Goal: Task Accomplishment & Management: Complete application form

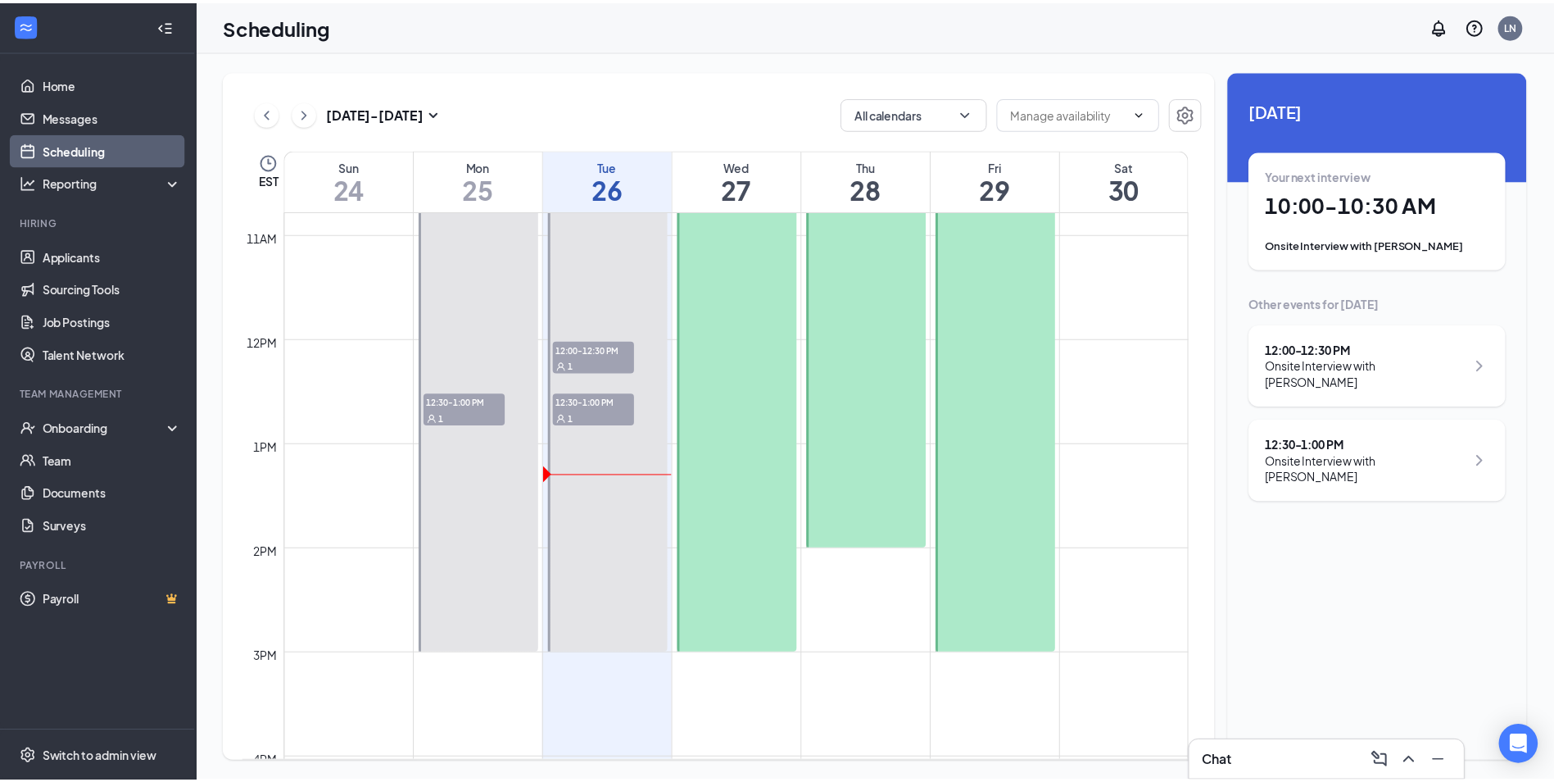
scroll to position [1133, 0]
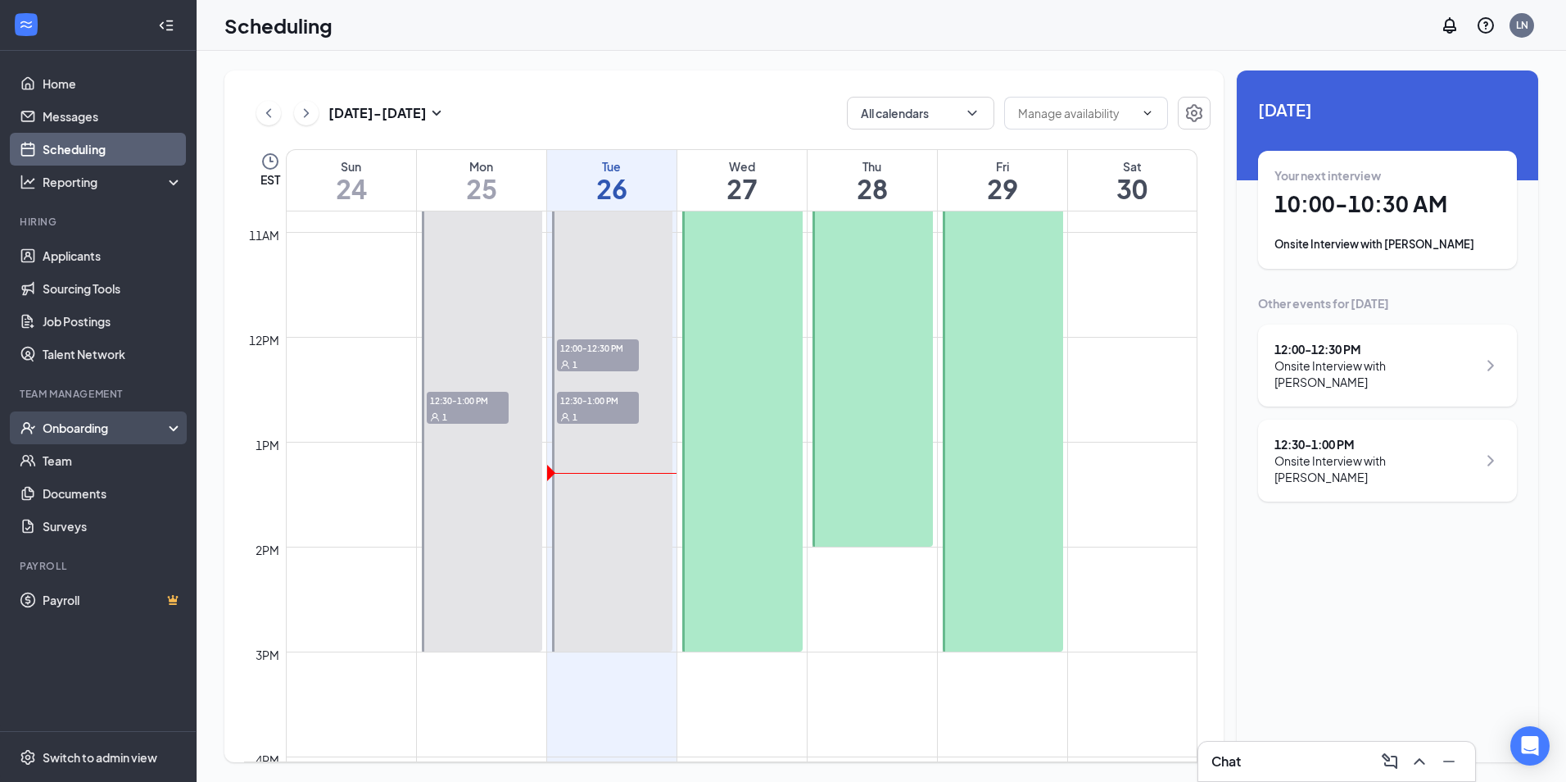
click at [71, 428] on div "Onboarding" at bounding box center [106, 427] width 126 height 16
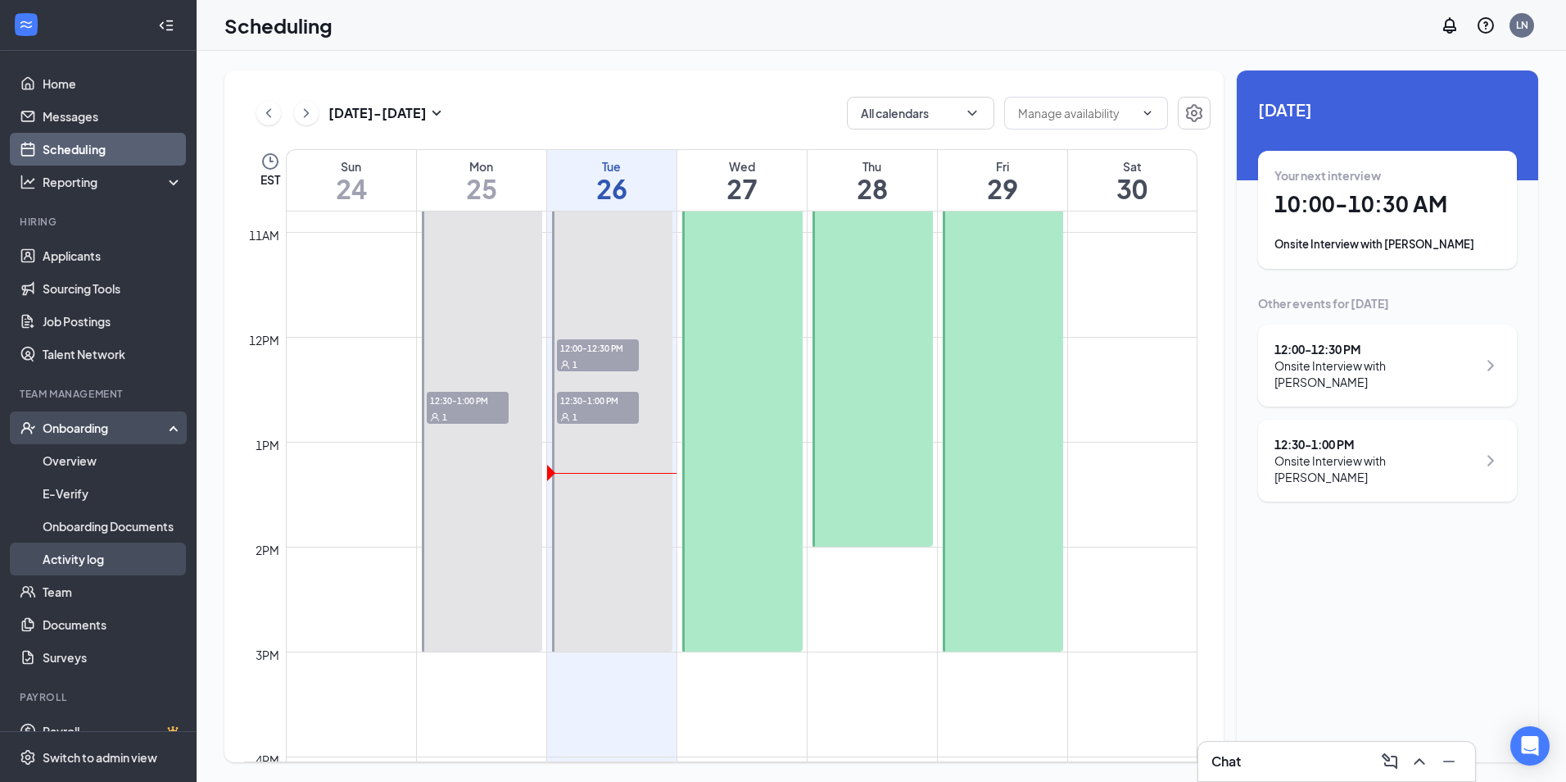
click at [78, 555] on link "Activity log" at bounding box center [113, 558] width 140 height 33
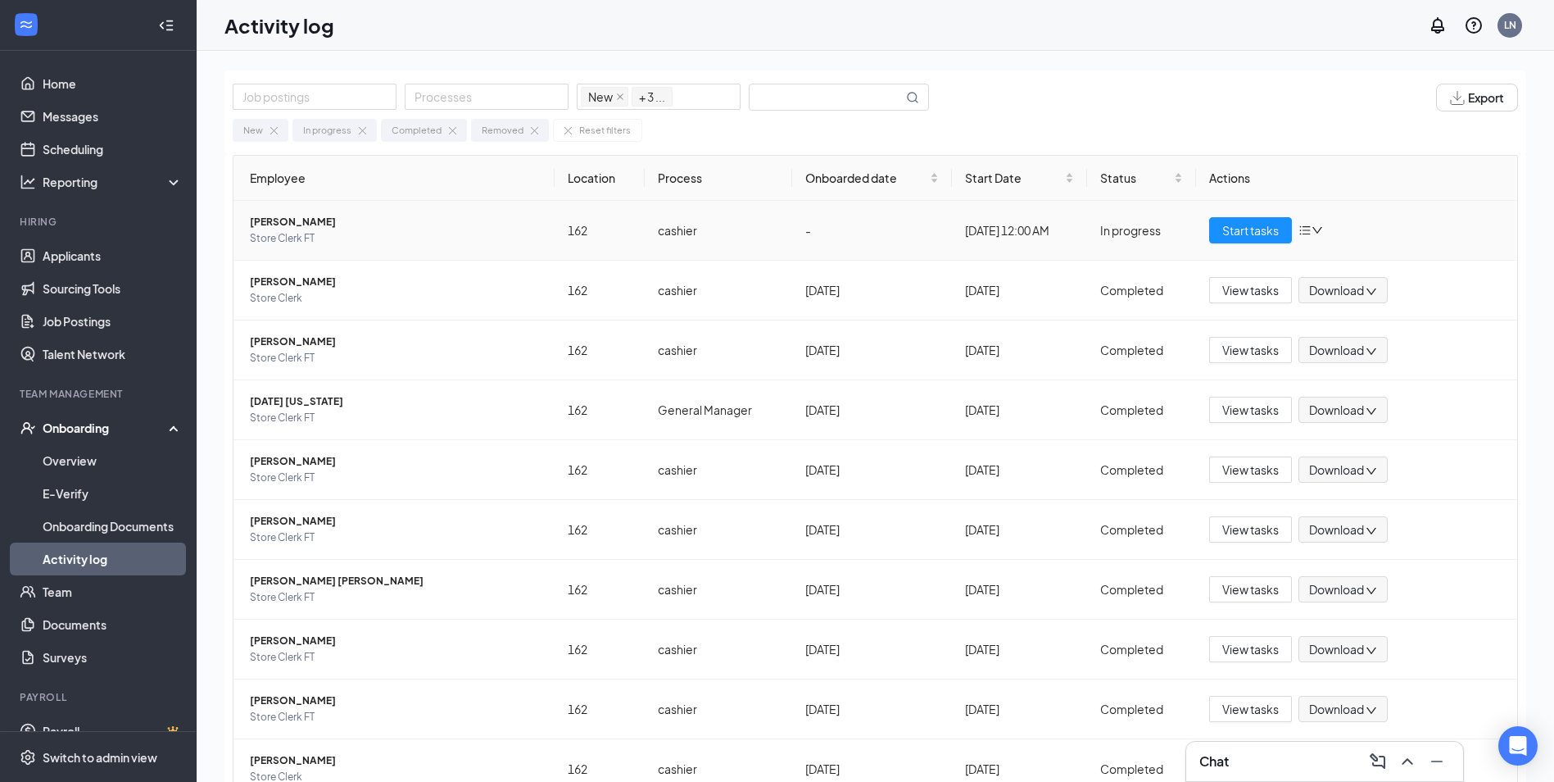
click at [1312, 229] on icon "down" at bounding box center [1317, 229] width 11 height 11
click at [1245, 227] on span "Start tasks" at bounding box center [1250, 230] width 57 height 18
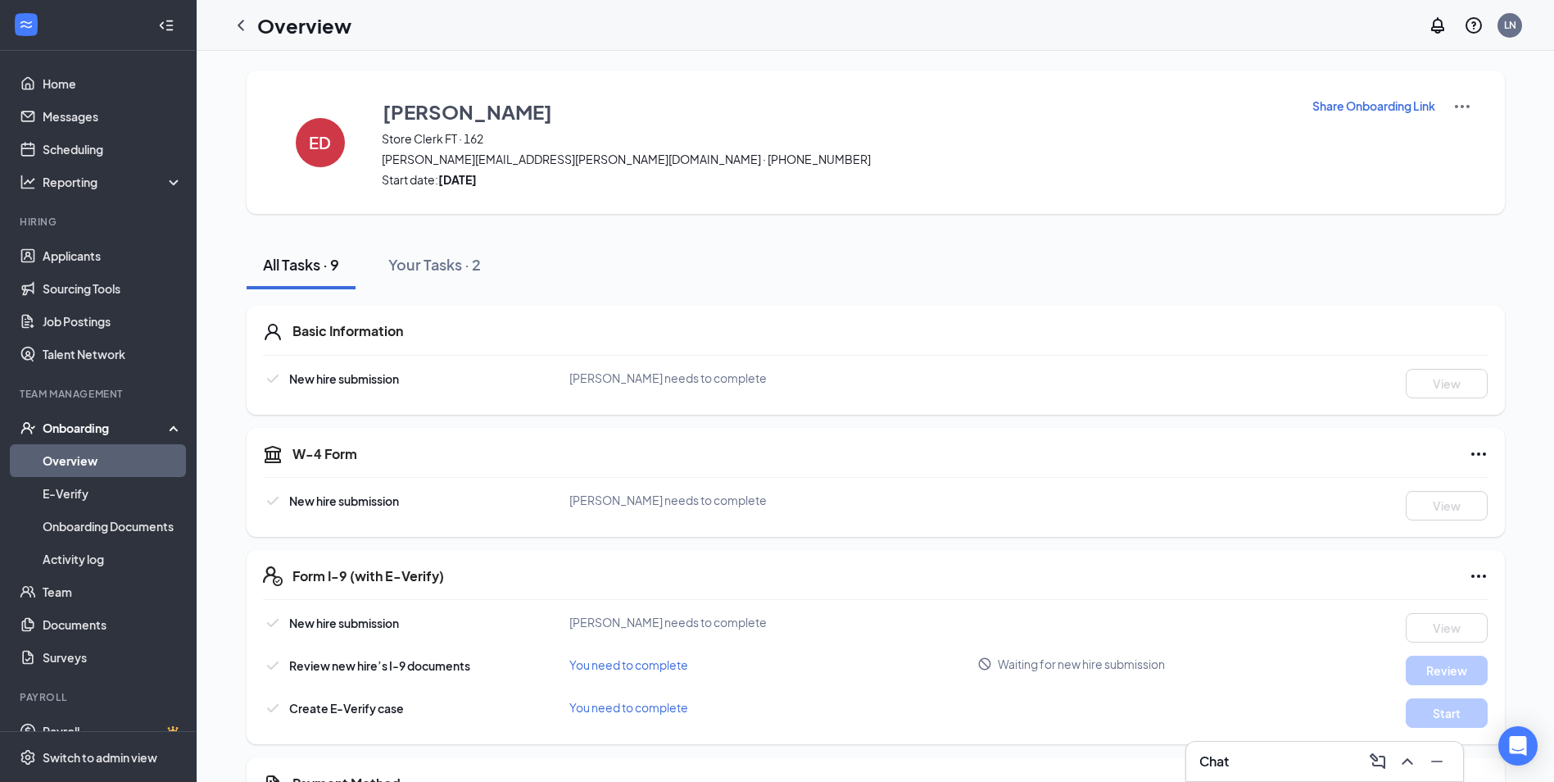
click at [1386, 106] on p "Share Onboarding Link" at bounding box center [1373, 105] width 123 height 16
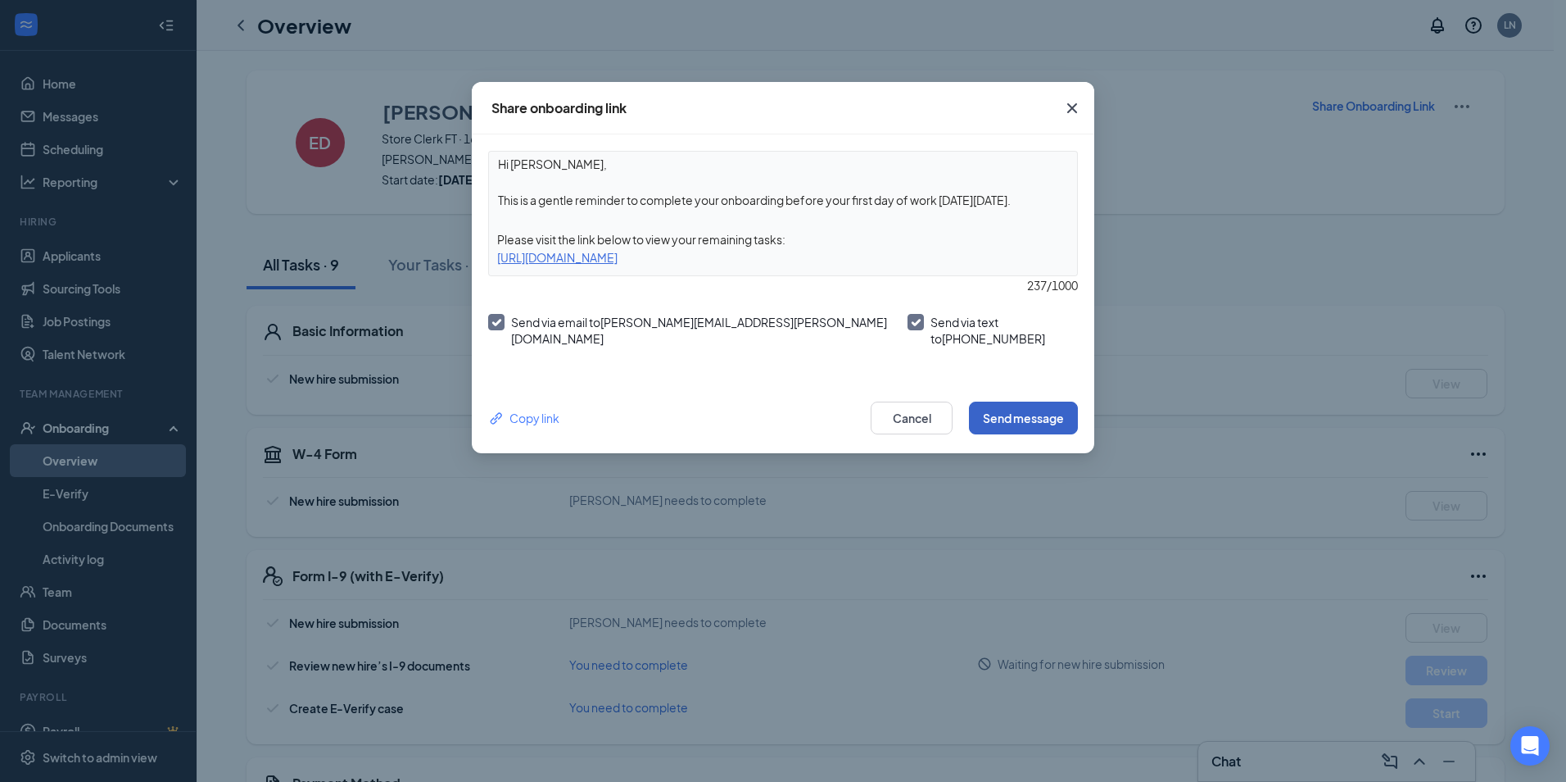
click at [1003, 408] on button "Send message" at bounding box center [1023, 417] width 109 height 33
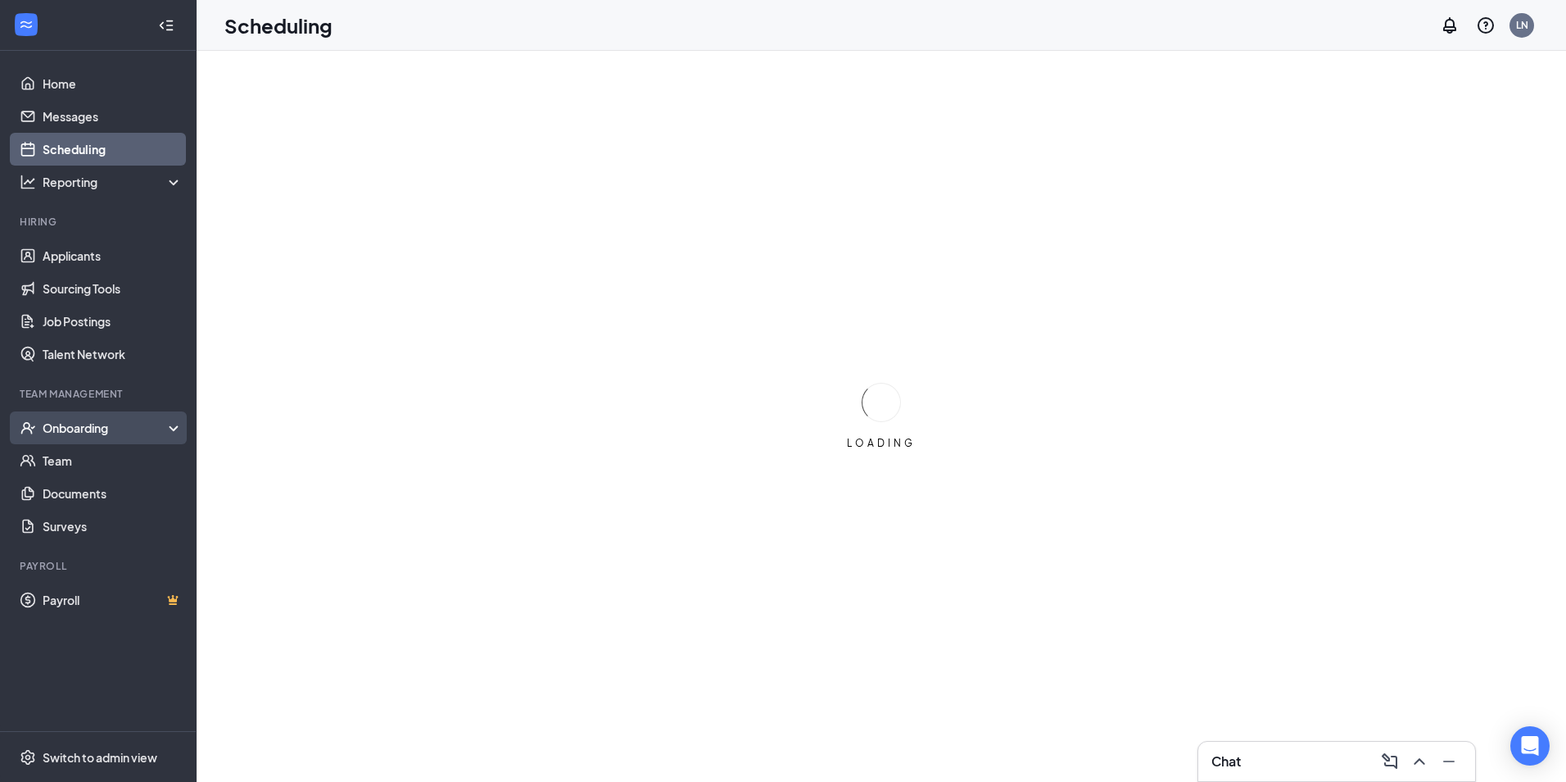
click at [95, 433] on div "Onboarding" at bounding box center [106, 427] width 126 height 16
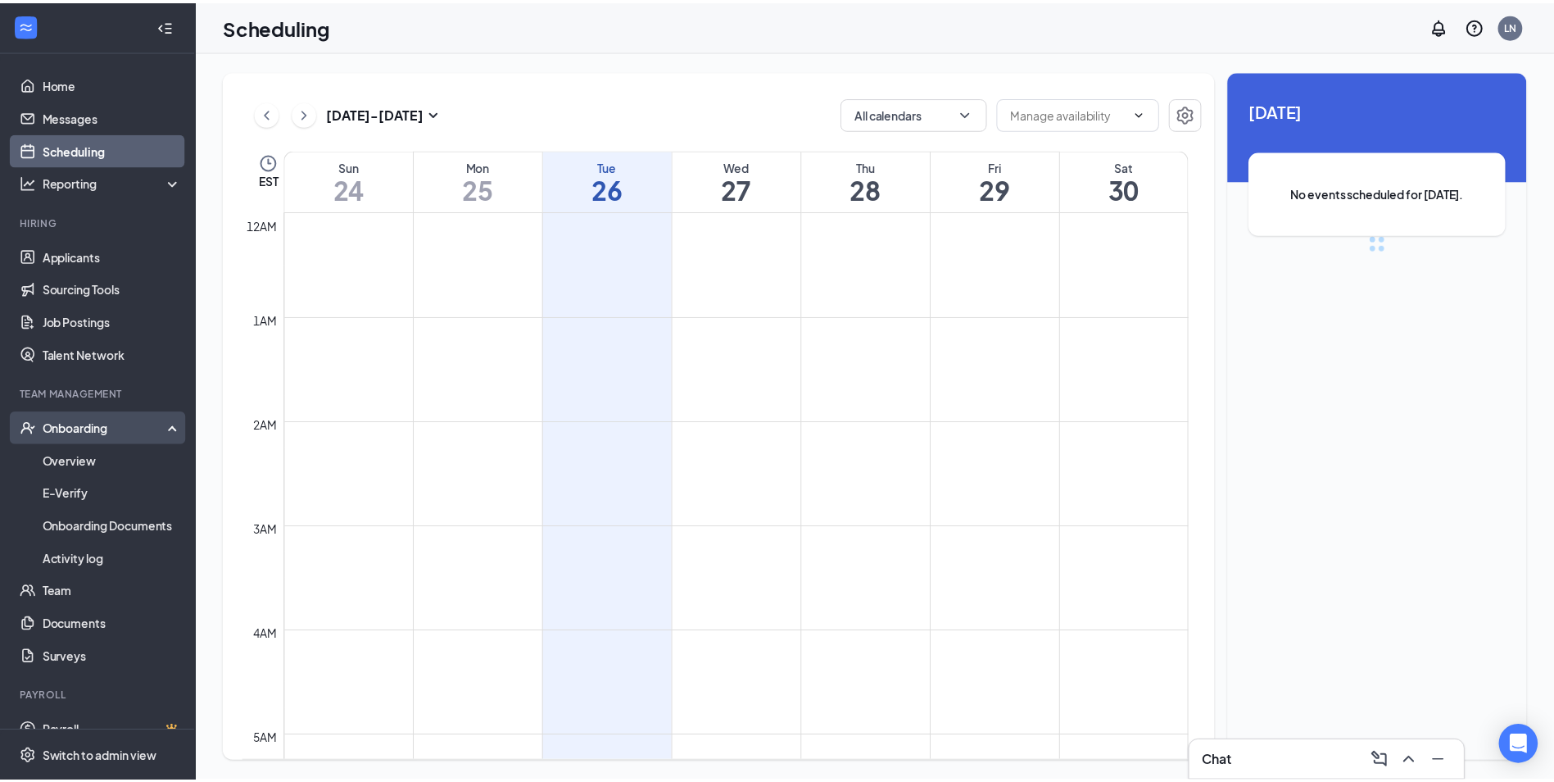
scroll to position [805, 0]
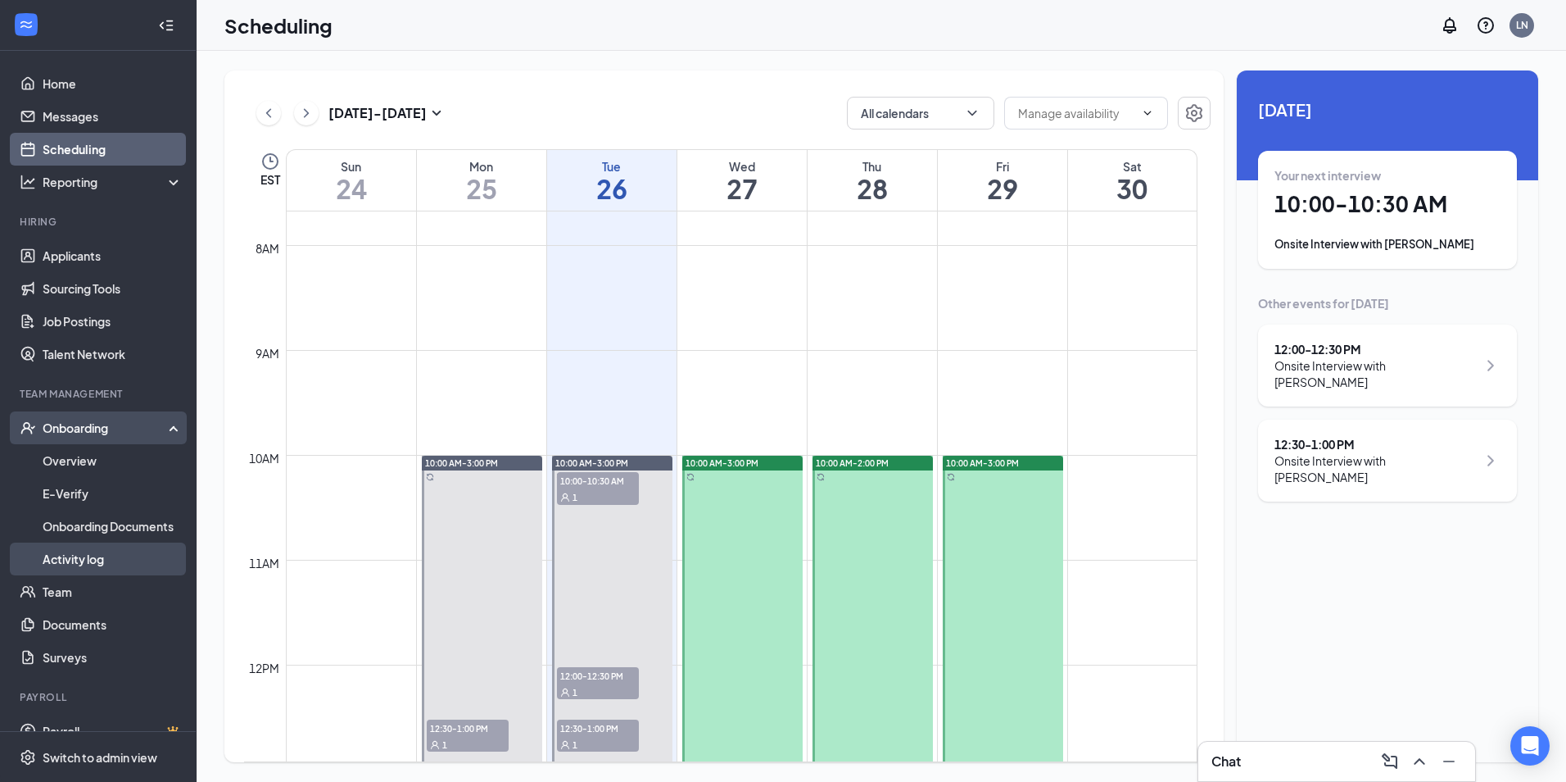
click at [86, 564] on link "Activity log" at bounding box center [113, 558] width 140 height 33
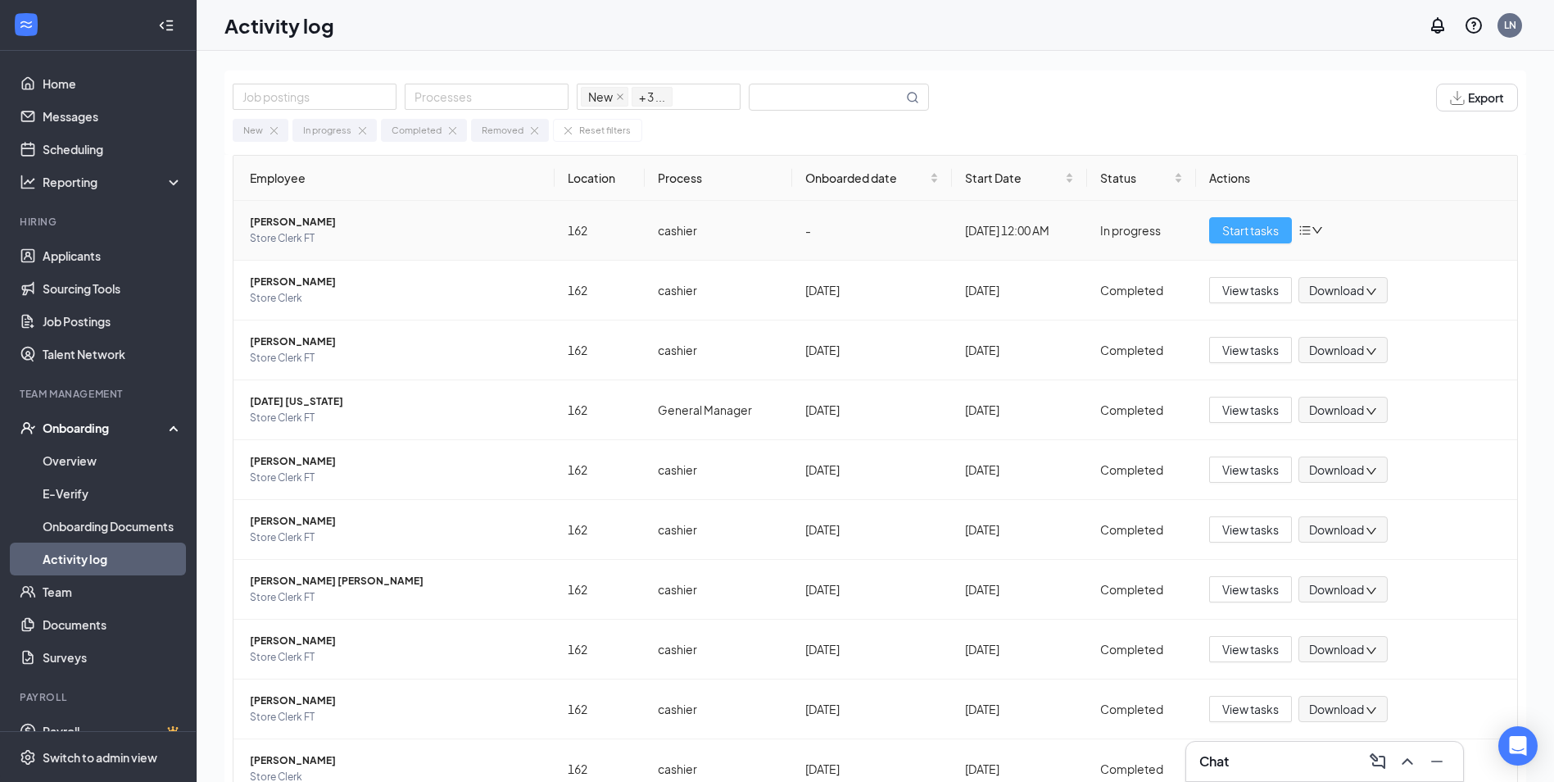
click at [1260, 231] on span "Start tasks" at bounding box center [1250, 230] width 57 height 18
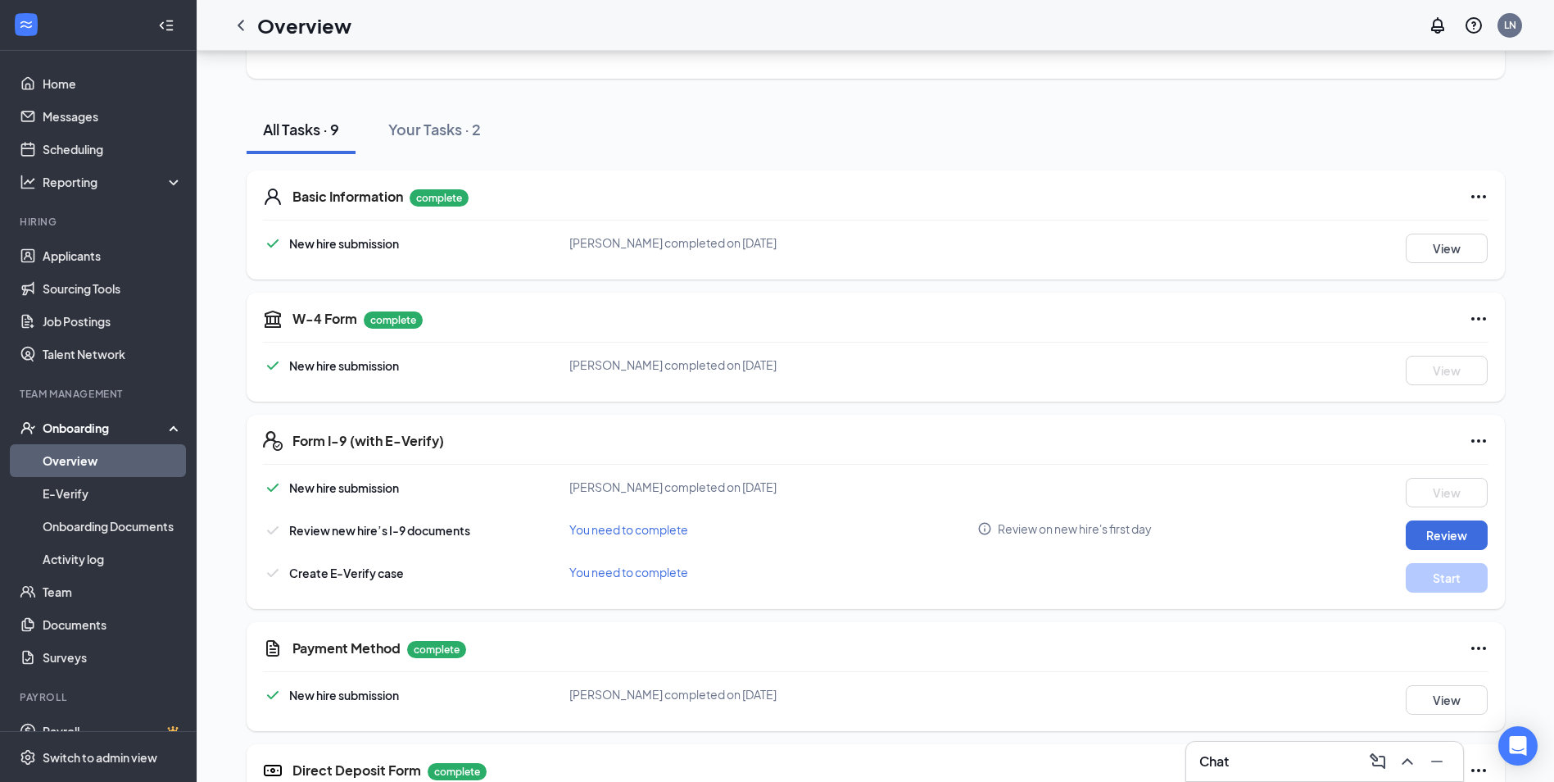
scroll to position [164, 0]
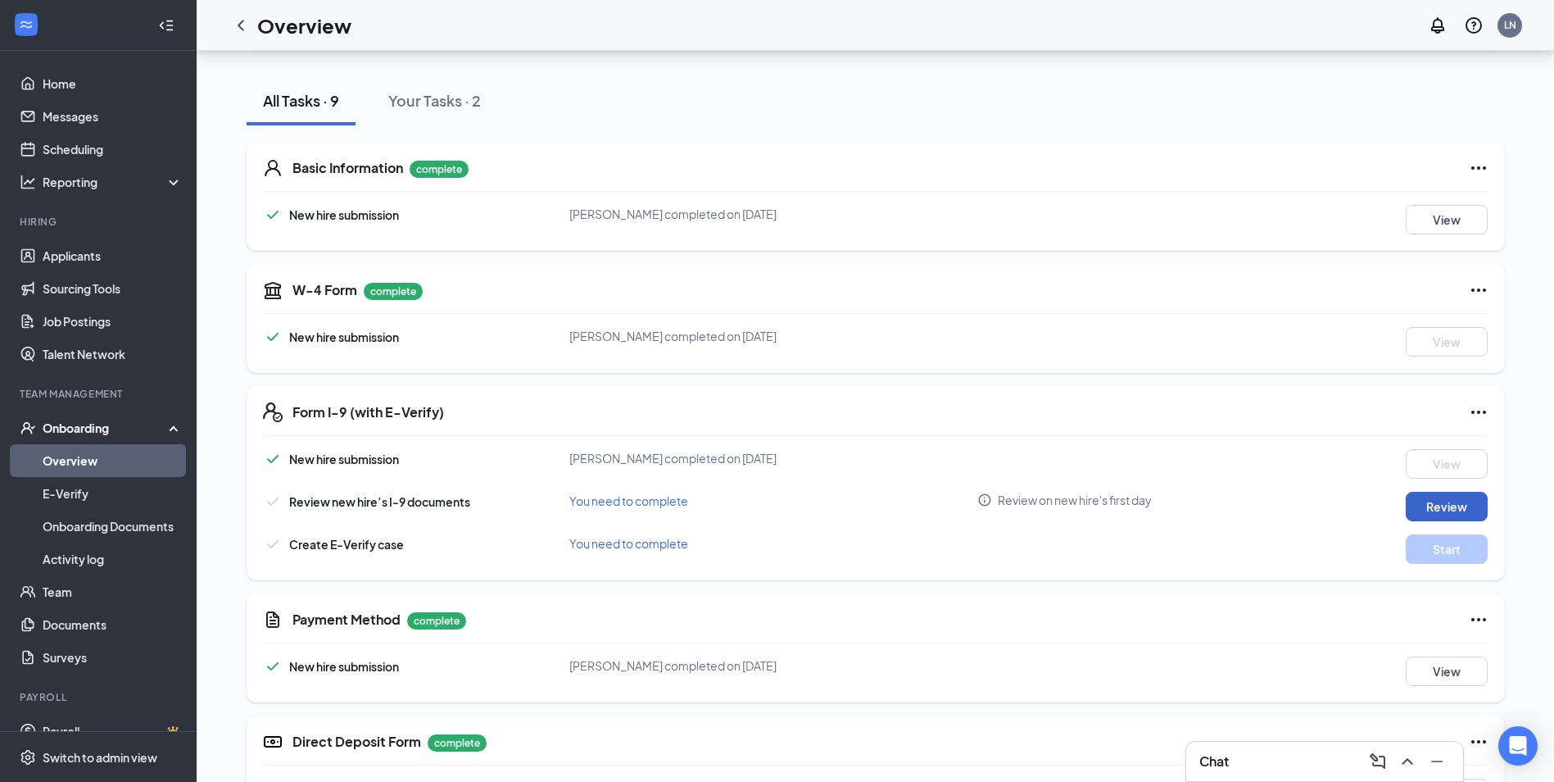
click at [1445, 501] on button "Review" at bounding box center [1447, 506] width 82 height 29
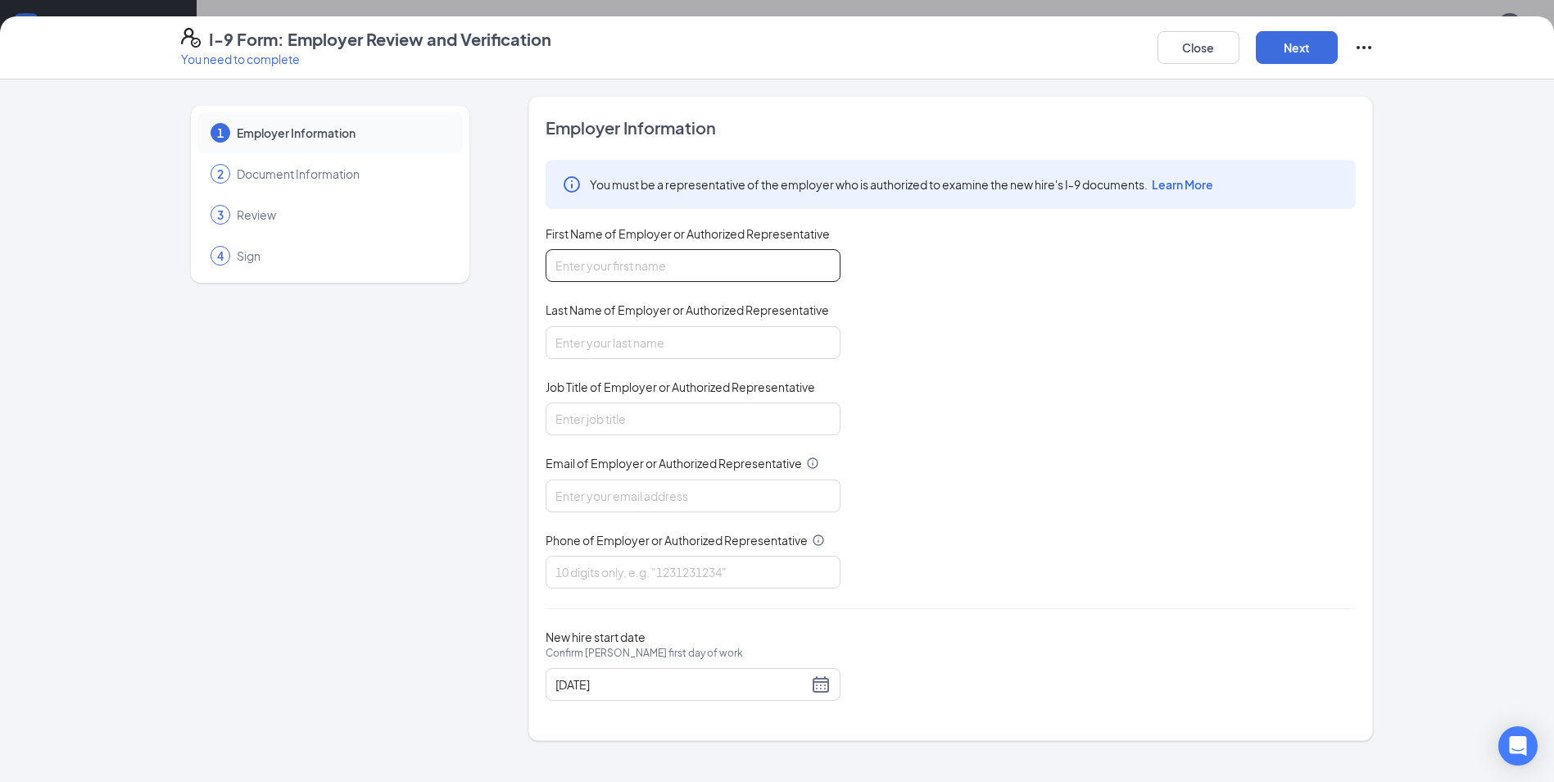
click at [613, 272] on input "First Name of Employer or Authorized Representative" at bounding box center [693, 265] width 295 height 33
type input "[PERSON_NAME]"
type input "SMART"
type input "[EMAIL_ADDRESS][DOMAIN_NAME]"
type input "8034385990"
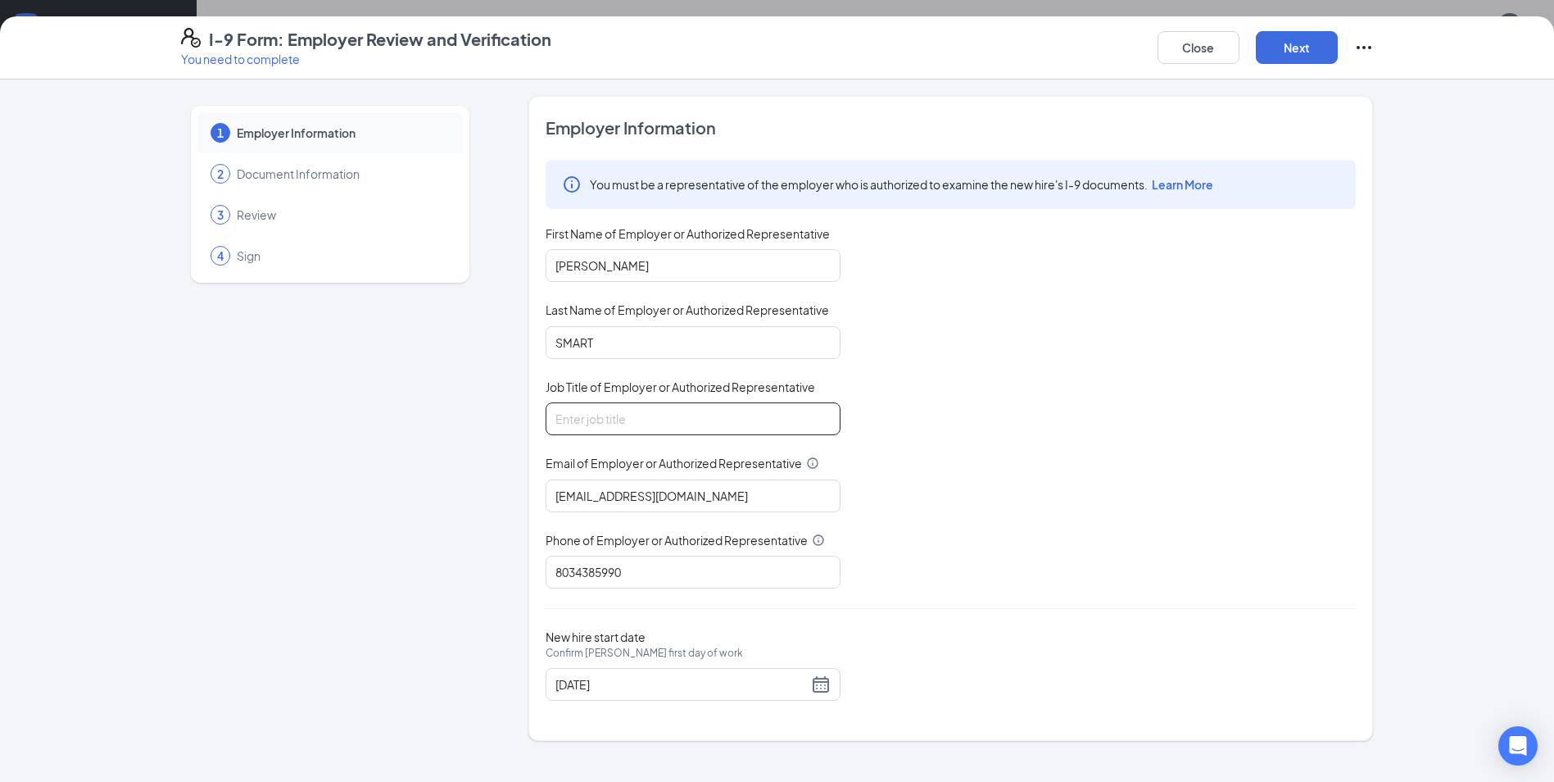
click at [623, 420] on input "Job Title of Employer or Authorized Representative" at bounding box center [693, 418] width 295 height 33
type input "ASSISTANT MANAGER"
click at [963, 640] on div "New hire start date Confirm [PERSON_NAME] first day of work [DATE]" at bounding box center [951, 664] width 810 height 71
click at [1280, 44] on button "Next" at bounding box center [1297, 47] width 82 height 33
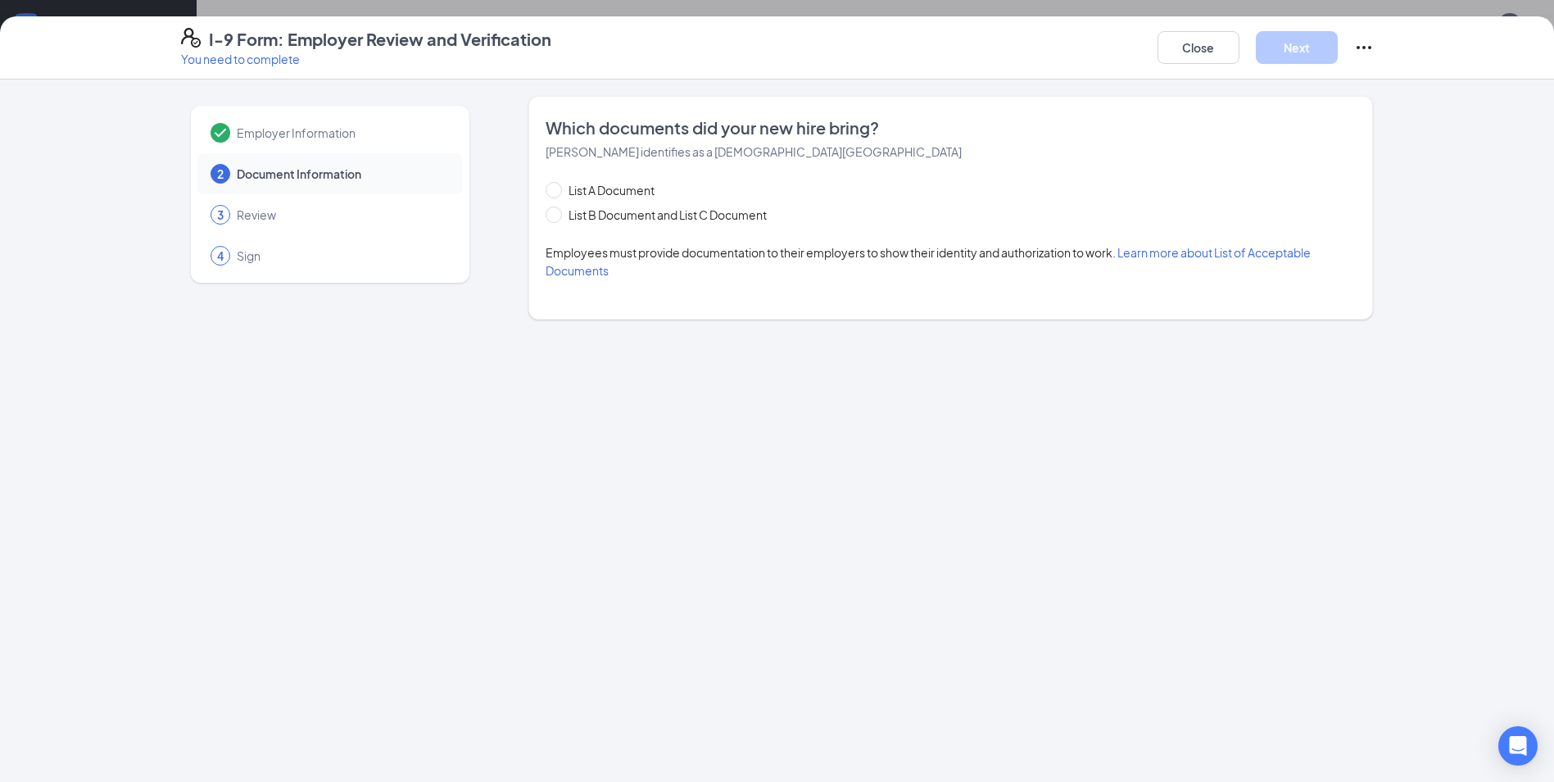
click at [1212, 253] on span "Learn more about List of Acceptable Documents" at bounding box center [928, 261] width 765 height 33
click at [551, 213] on input "List B Document and List C Document" at bounding box center [551, 211] width 11 height 11
radio input "true"
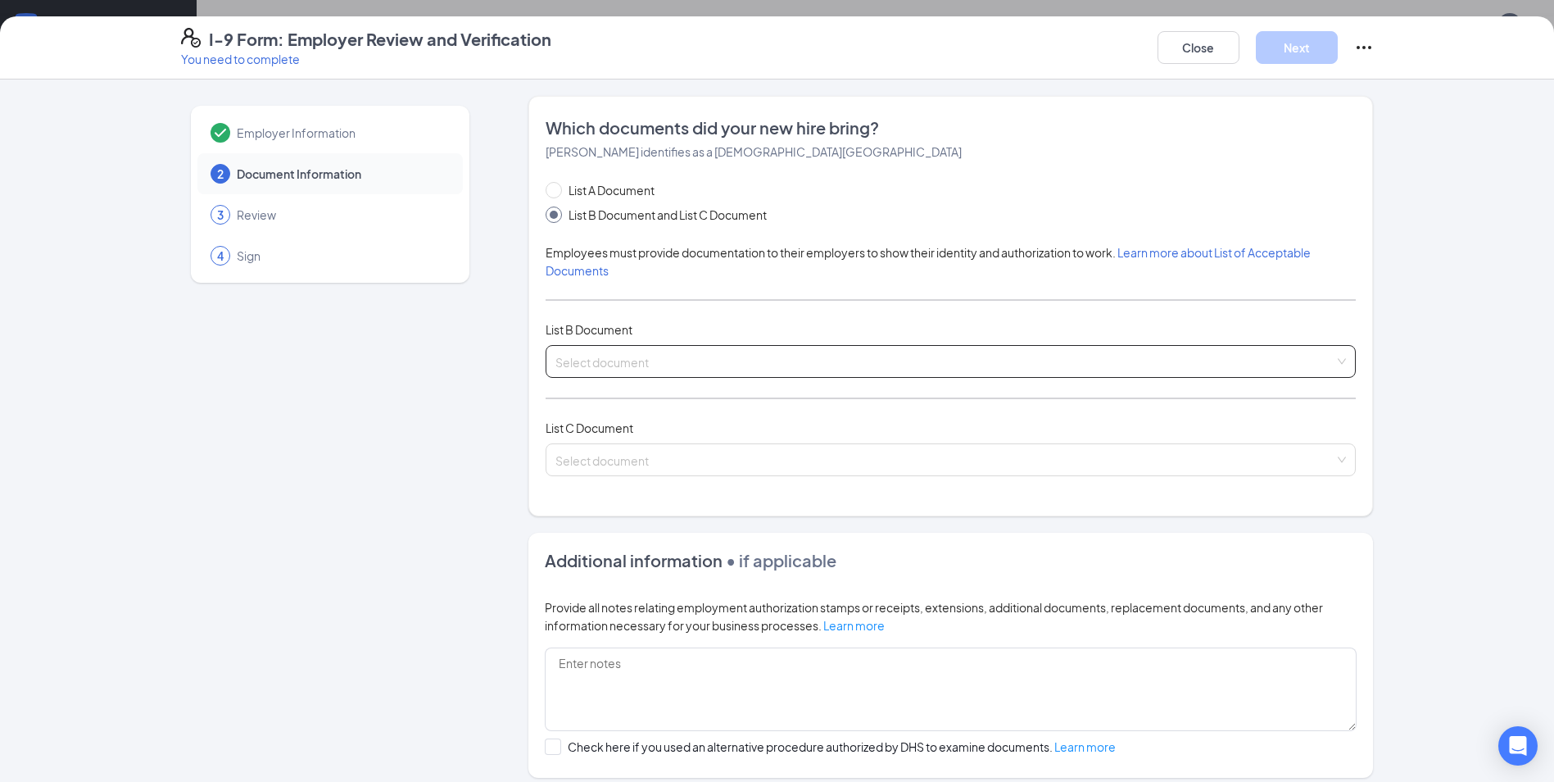
click at [652, 358] on input "search" at bounding box center [944, 358] width 779 height 25
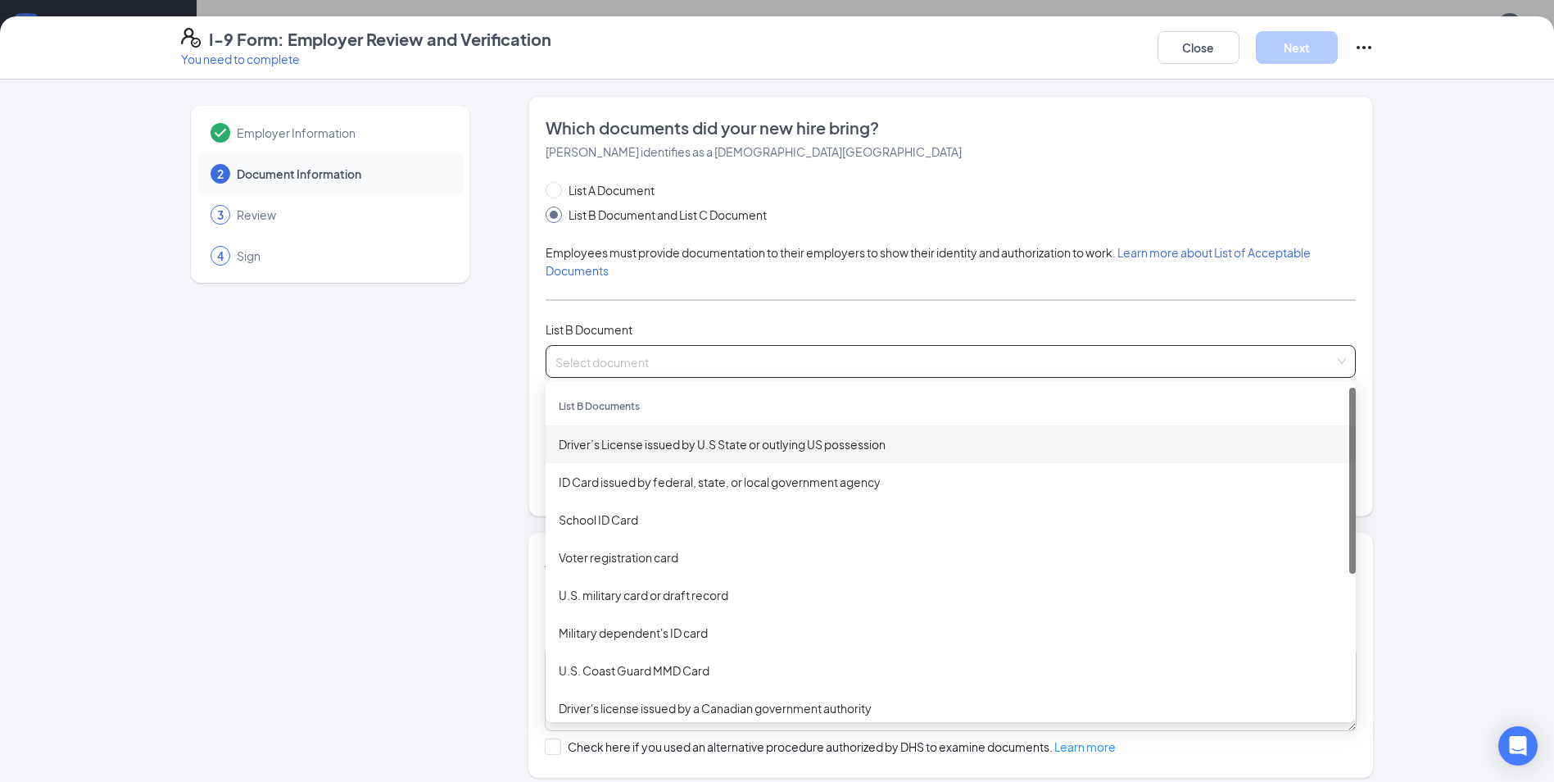
click at [648, 446] on div "Driver’s License issued by U.S State or outlying US possession" at bounding box center [951, 444] width 784 height 18
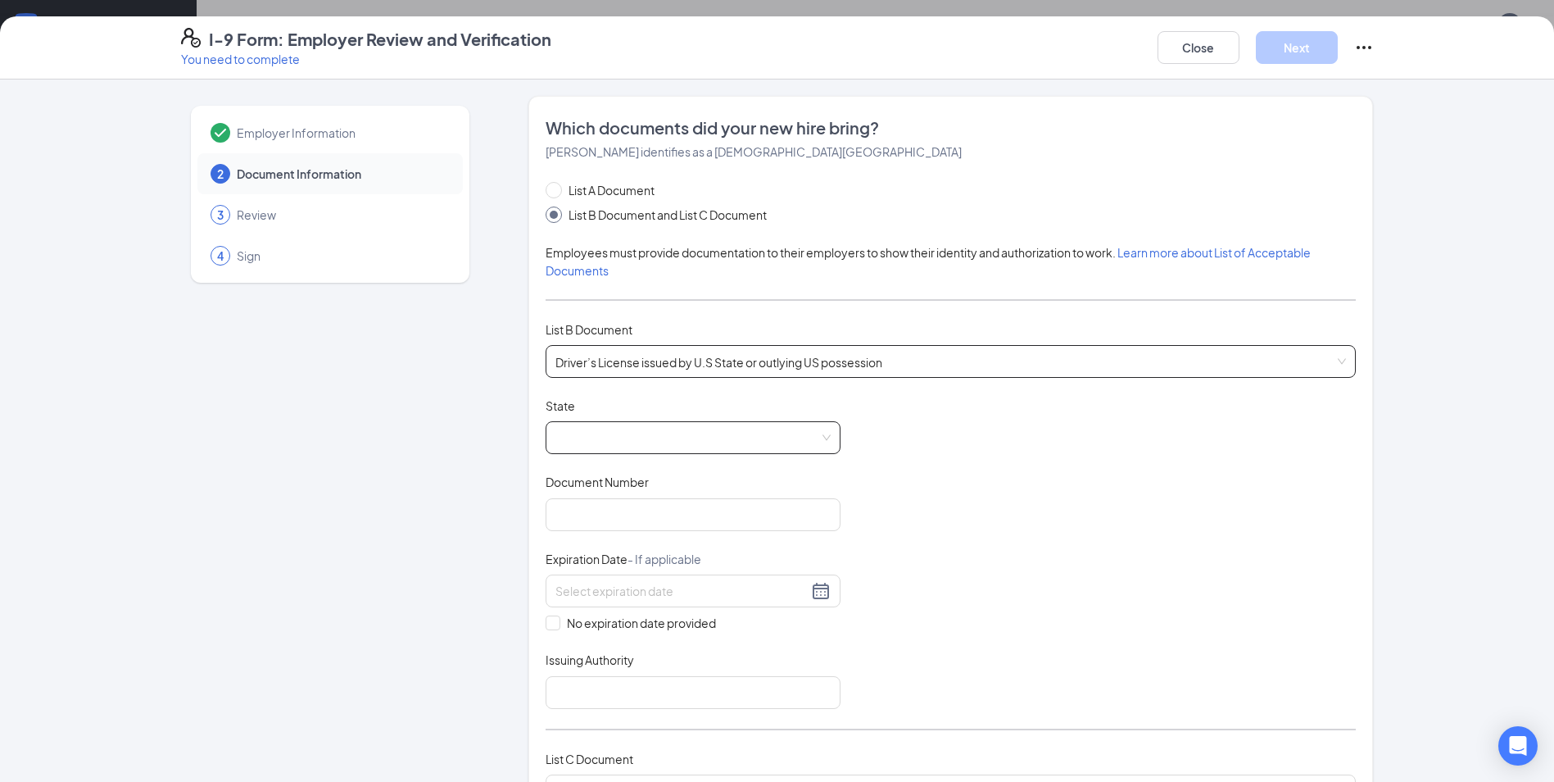
click at [630, 435] on span at bounding box center [692, 437] width 275 height 31
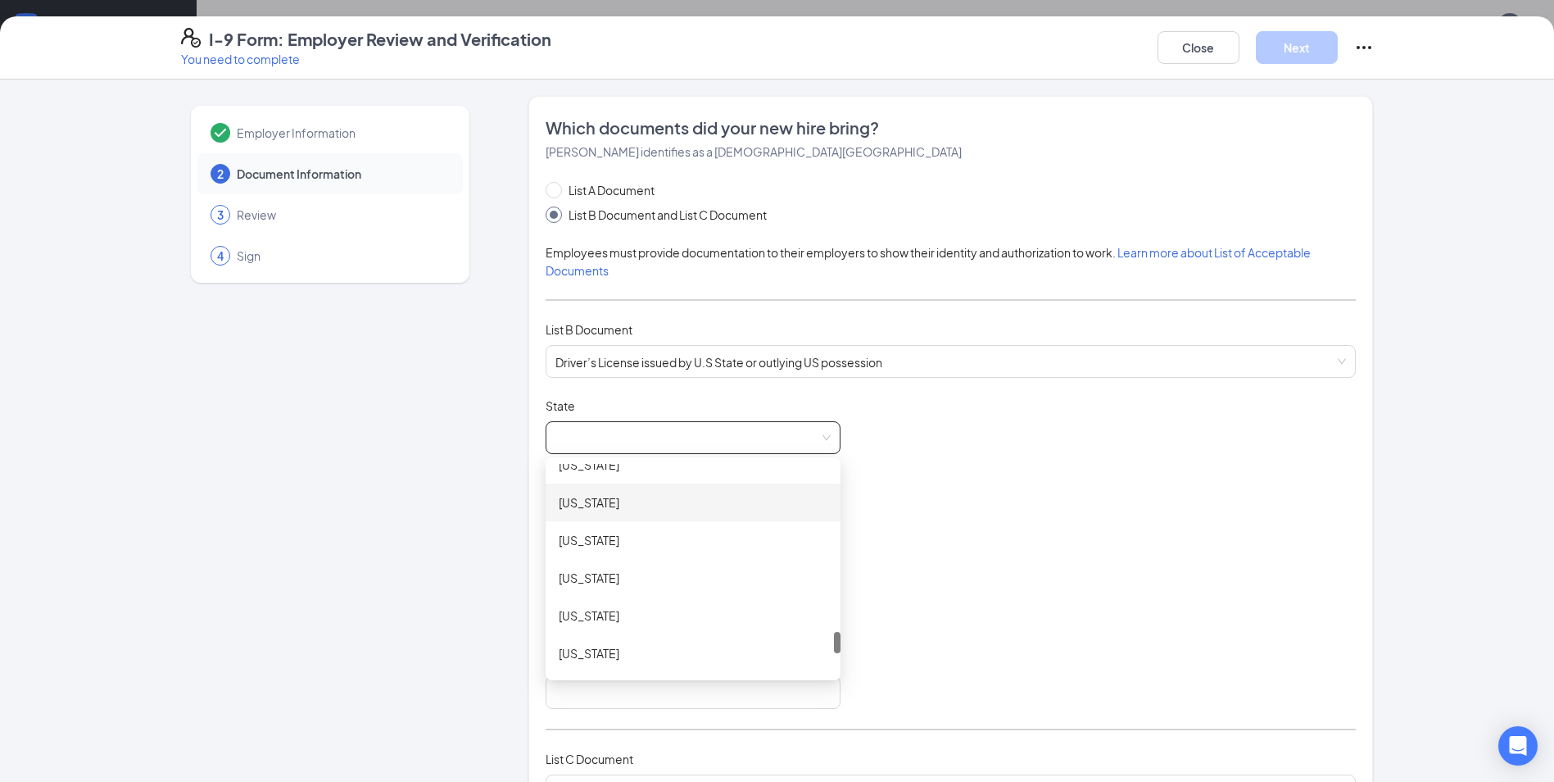
click at [592, 505] on div "[US_STATE]" at bounding box center [693, 502] width 269 height 18
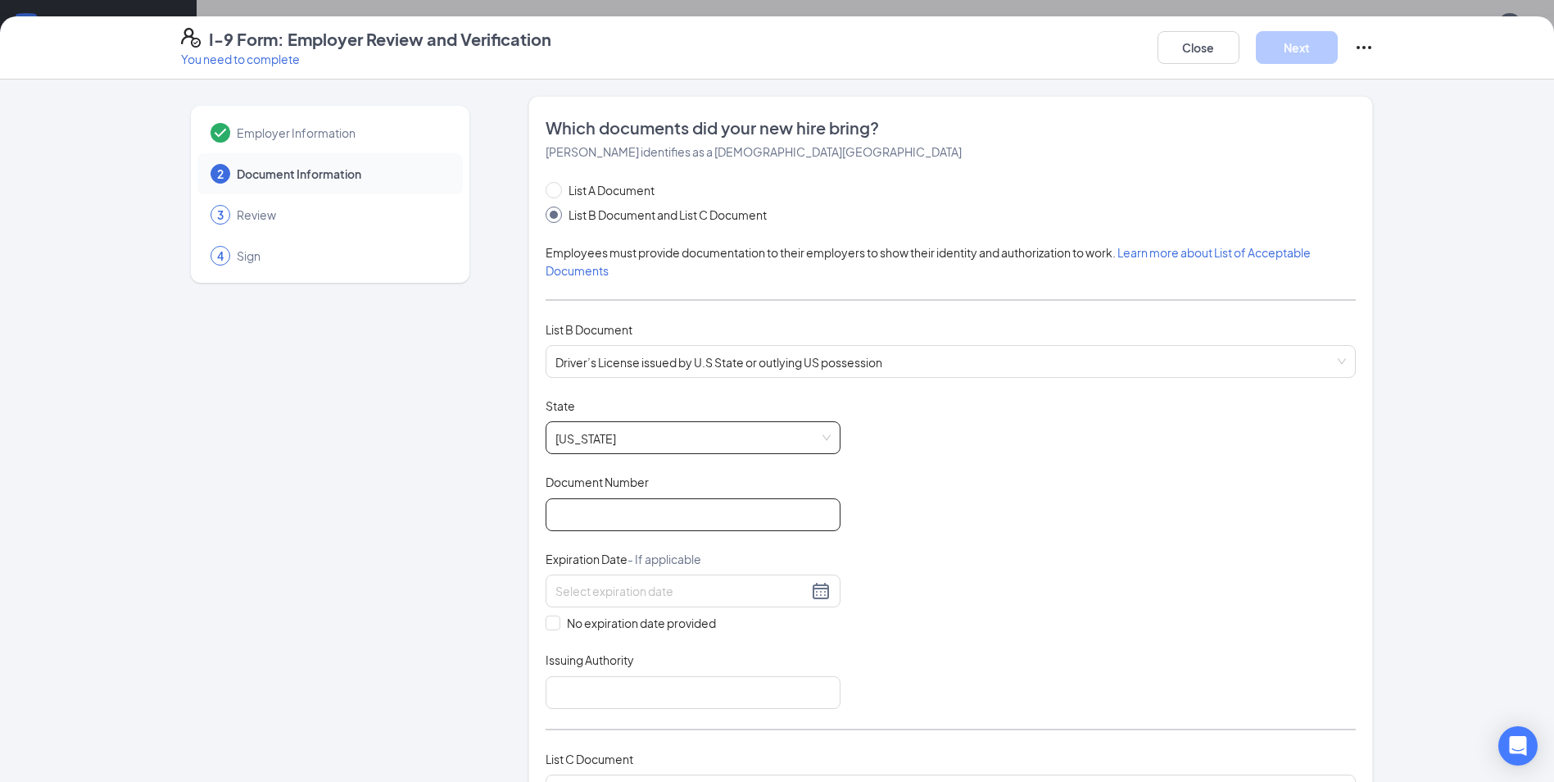
click at [592, 514] on input "Document Number" at bounding box center [693, 514] width 295 height 33
type input "103686541"
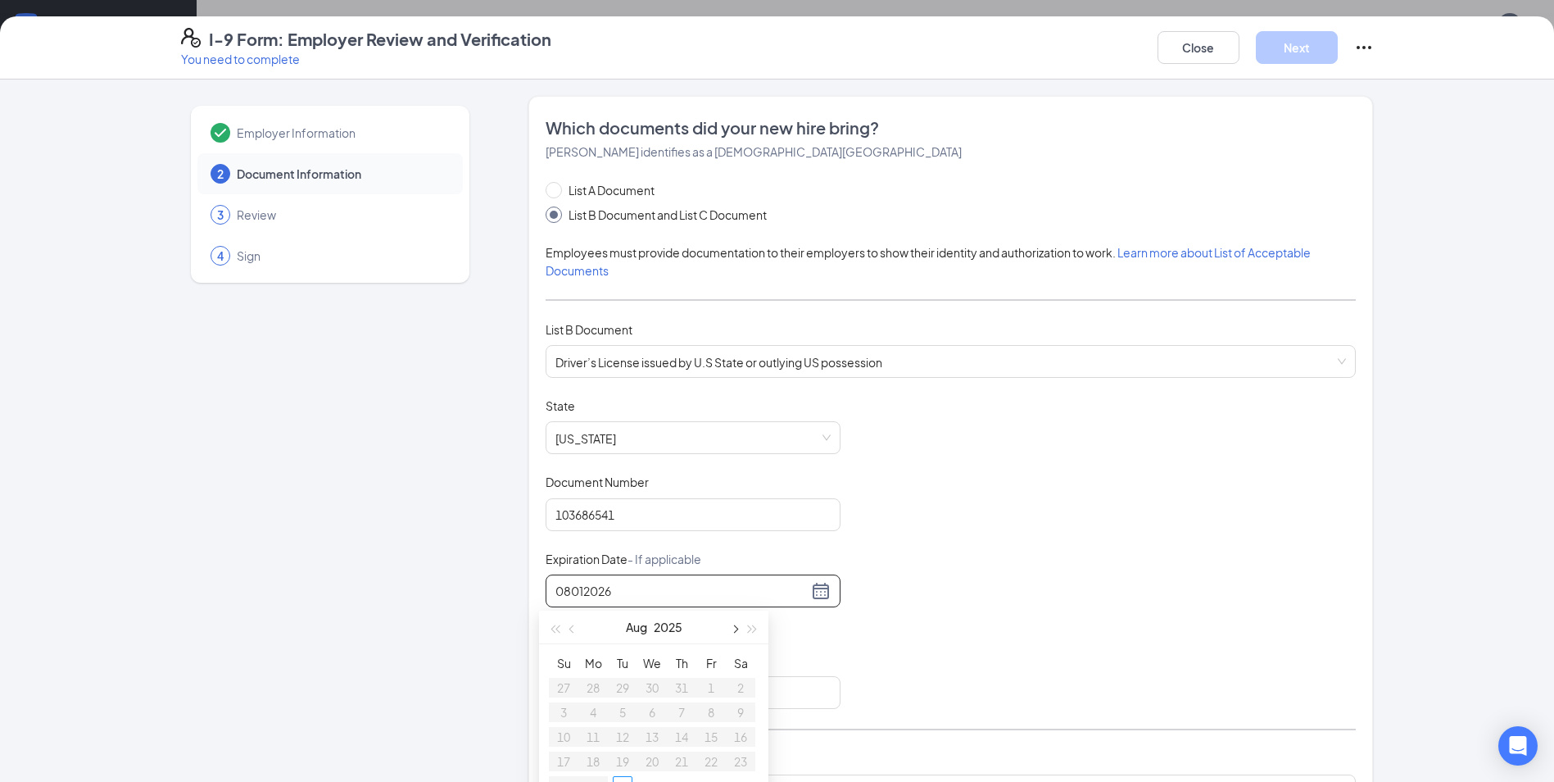
click at [733, 628] on span "button" at bounding box center [734, 629] width 8 height 8
type input "08012026"
click at [814, 587] on div "08012026" at bounding box center [692, 591] width 275 height 20
drag, startPoint x: 614, startPoint y: 592, endPoint x: 497, endPoint y: 599, distance: 117.3
click at [497, 599] on div "Employer Information 2 Document Information 3 Review 4 Sign Which documents did…" at bounding box center [777, 680] width 1193 height 1168
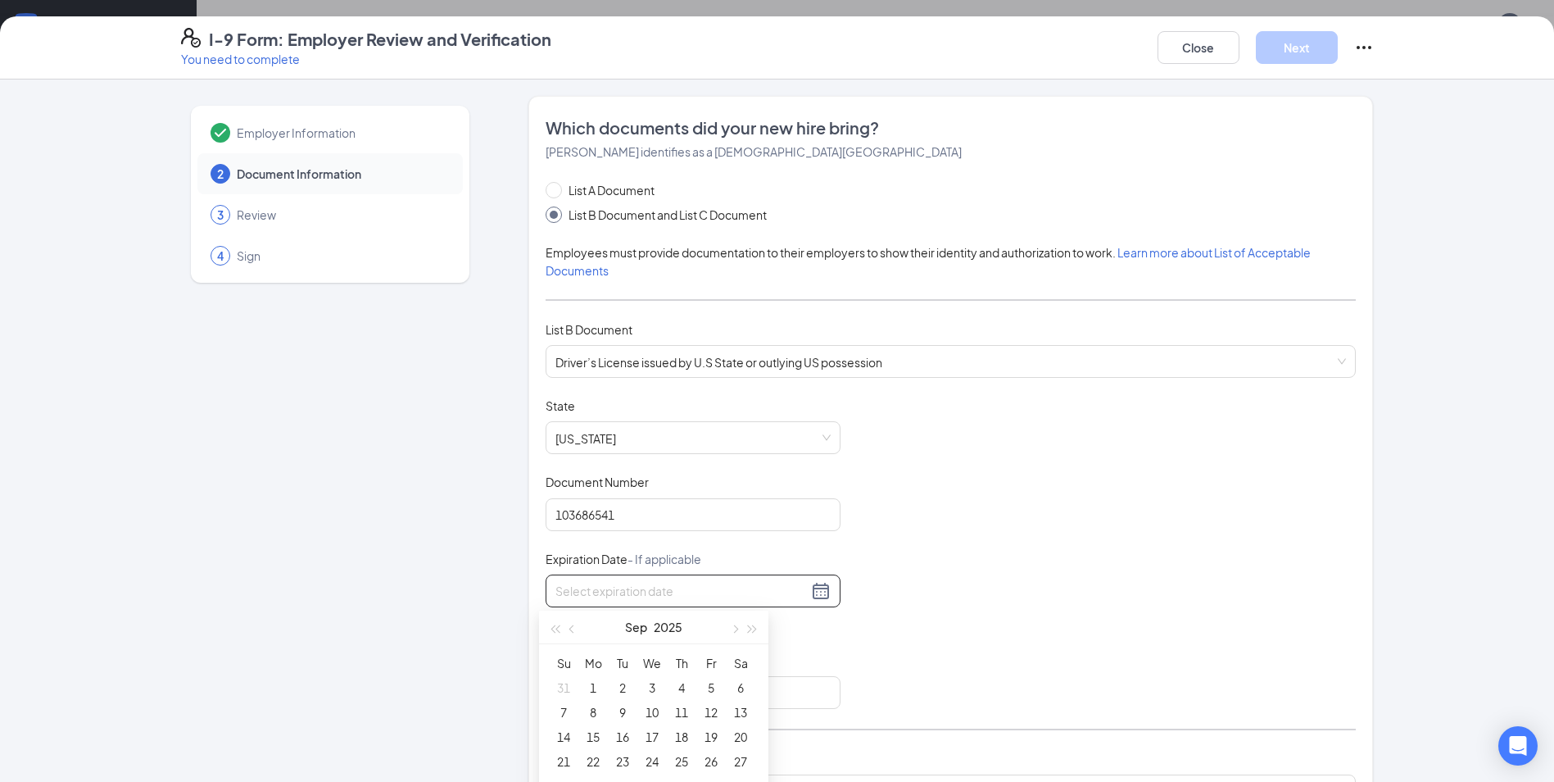
click at [818, 592] on div at bounding box center [692, 591] width 275 height 20
click at [738, 632] on button "button" at bounding box center [734, 626] width 18 height 33
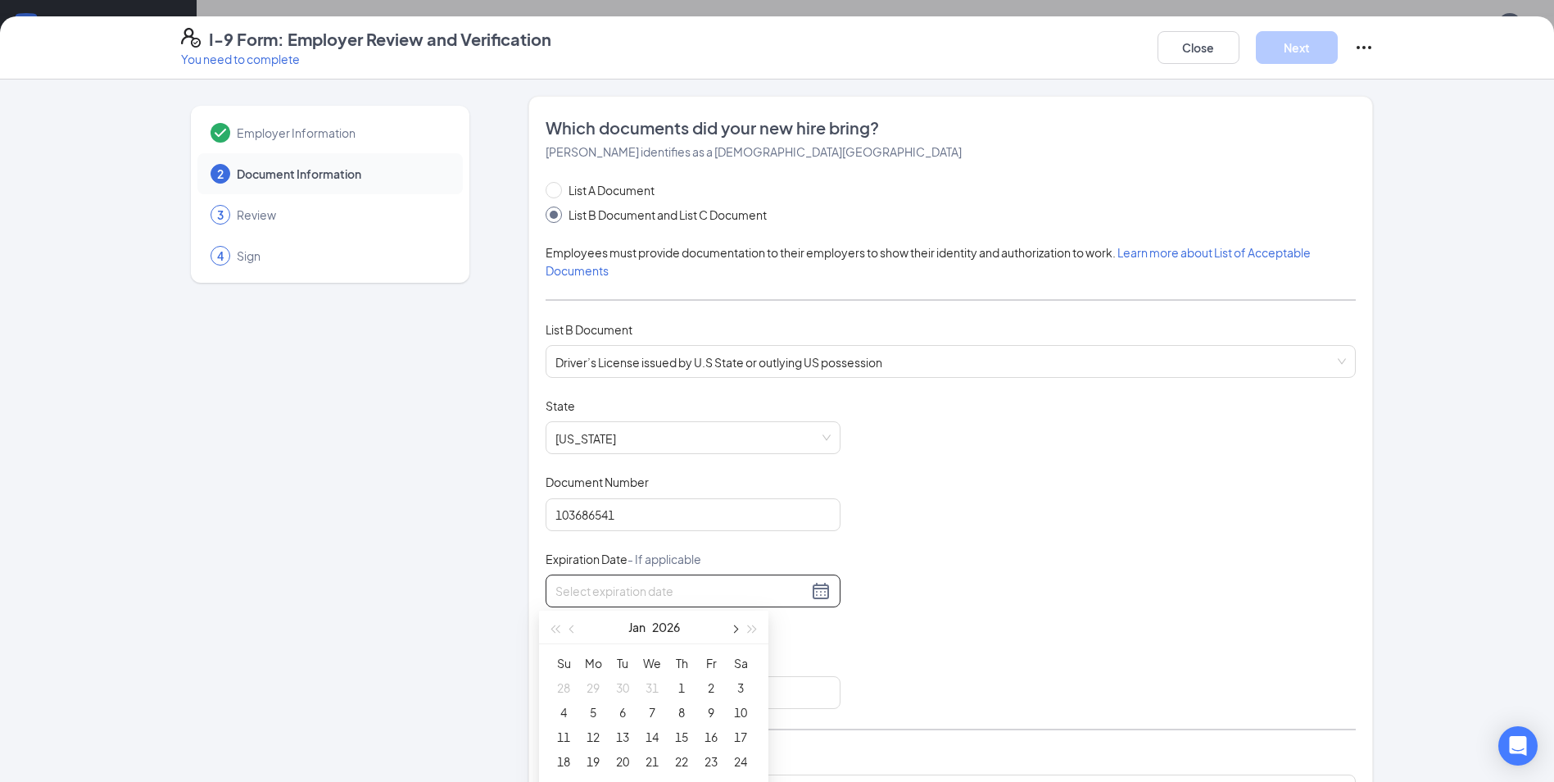
click at [738, 632] on button "button" at bounding box center [734, 626] width 18 height 33
click at [736, 631] on span "button" at bounding box center [734, 629] width 8 height 8
click at [738, 629] on button "button" at bounding box center [734, 626] width 18 height 33
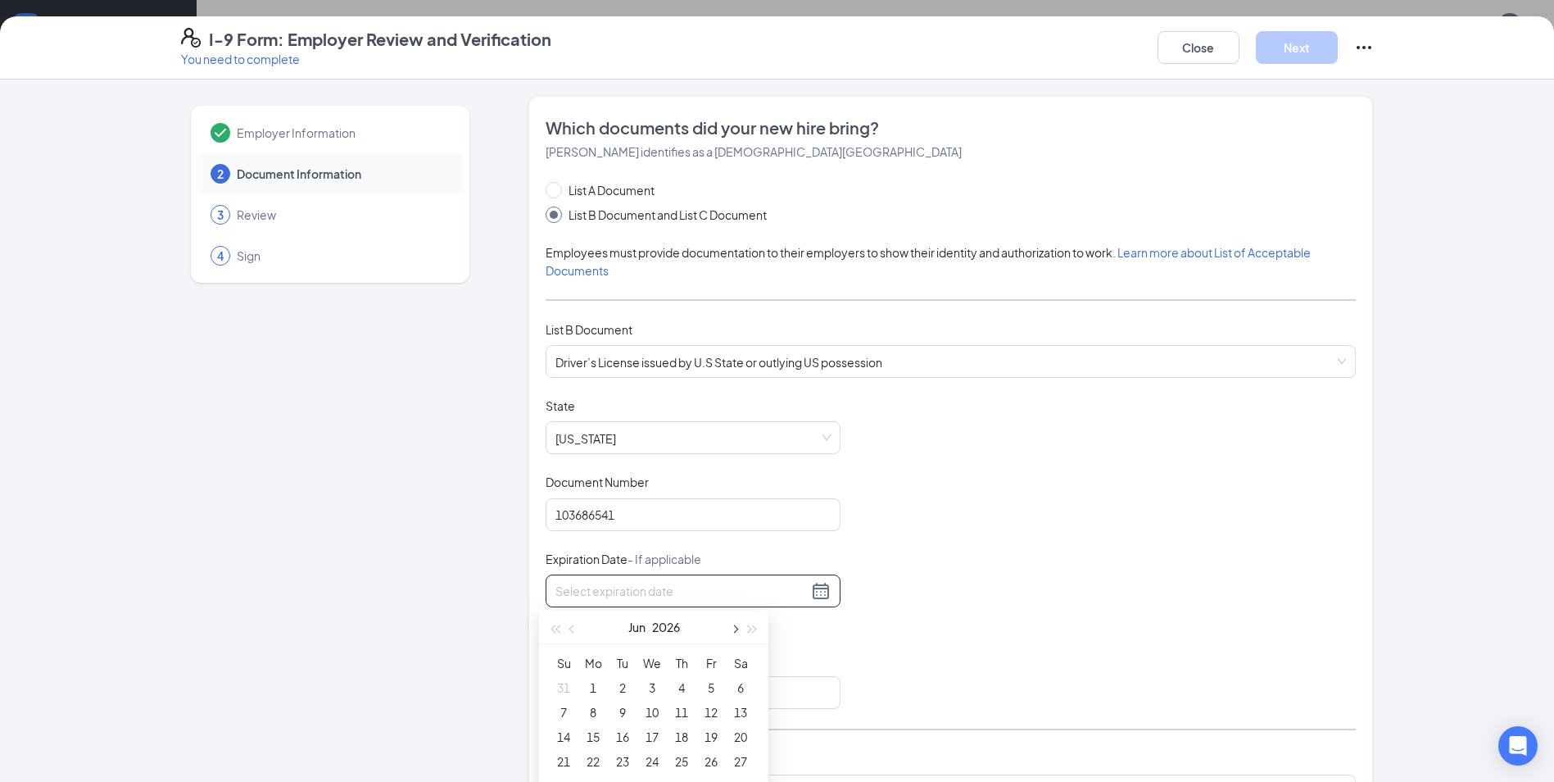
click at [738, 629] on button "button" at bounding box center [734, 626] width 18 height 33
type input "[DATE]"
click at [742, 688] on div "1" at bounding box center [741, 688] width 20 height 20
click at [641, 696] on input "Issuing Authority" at bounding box center [693, 692] width 295 height 33
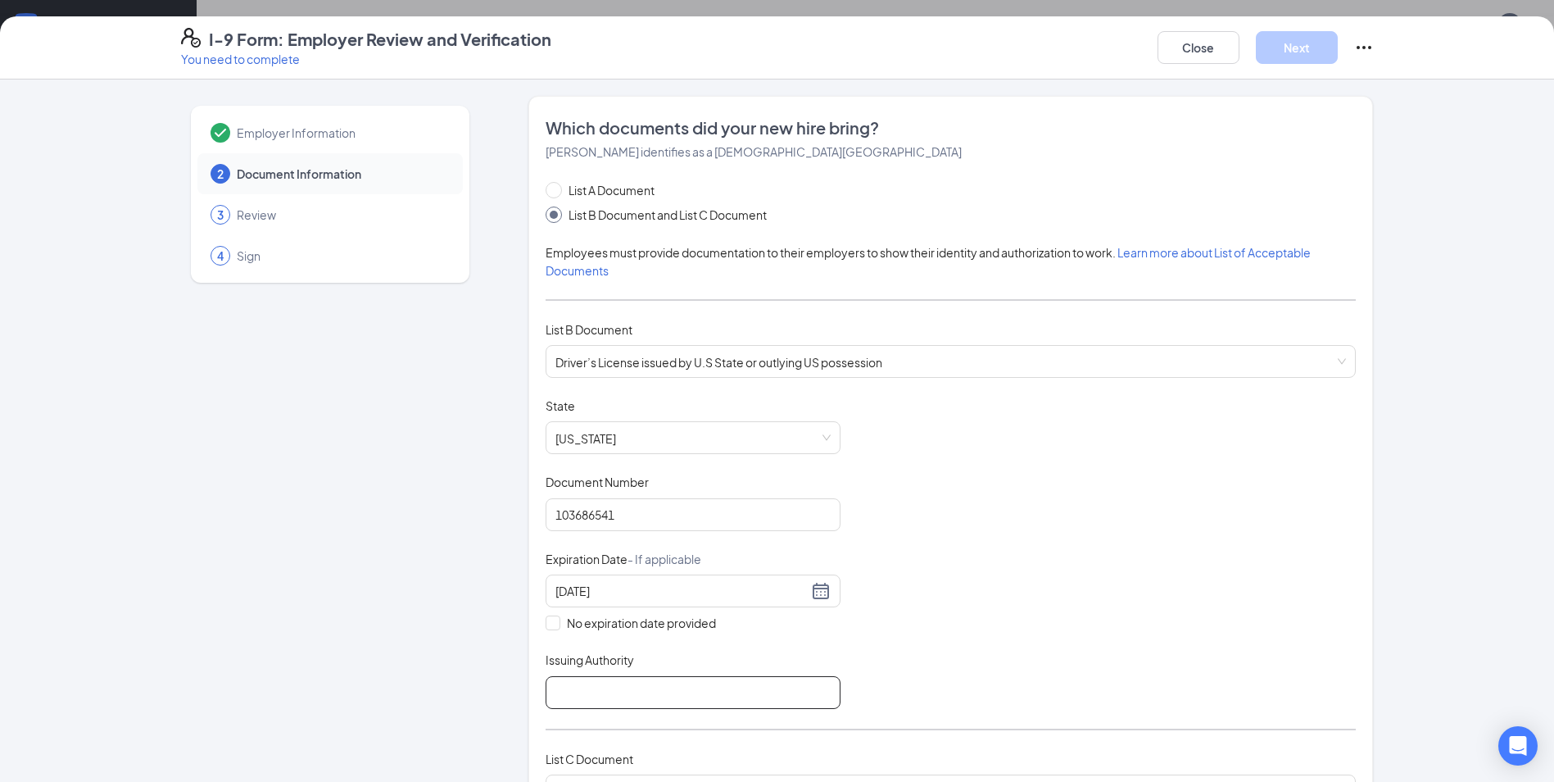
type input "[US_STATE]"
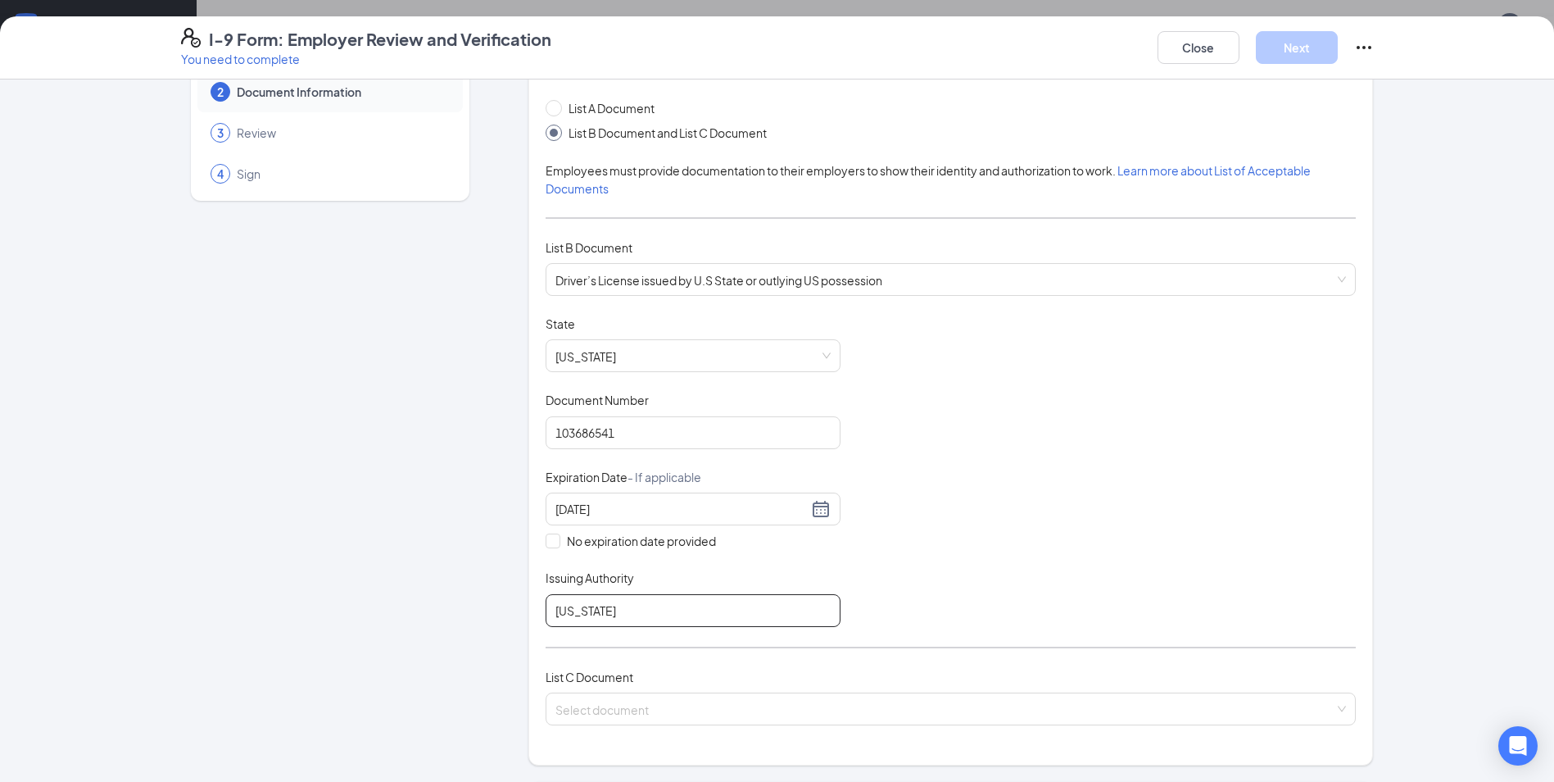
scroll to position [164, 0]
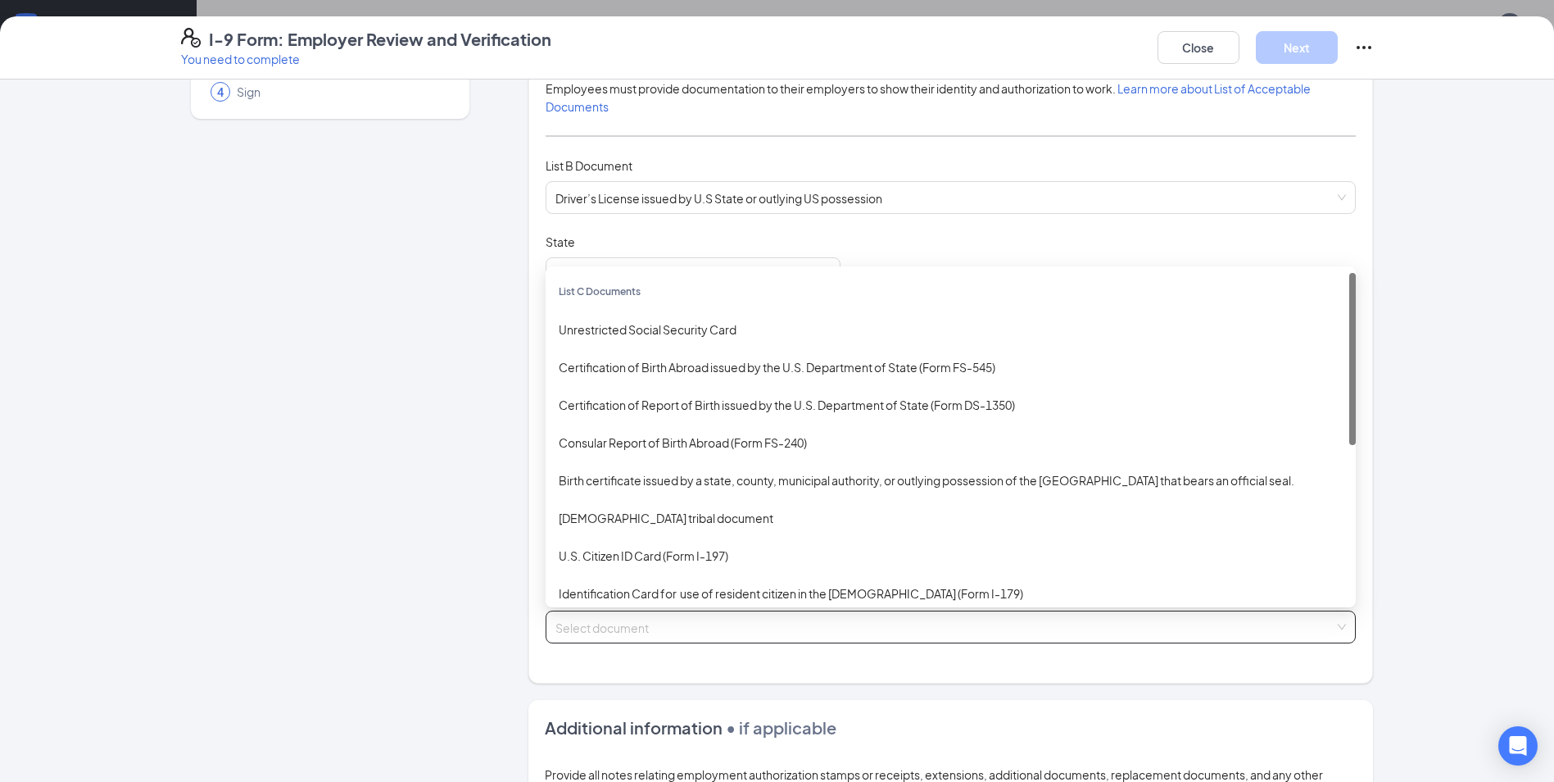
click at [746, 617] on input "search" at bounding box center [944, 623] width 779 height 25
click at [696, 329] on div "Unrestricted Social Security Card" at bounding box center [951, 329] width 784 height 18
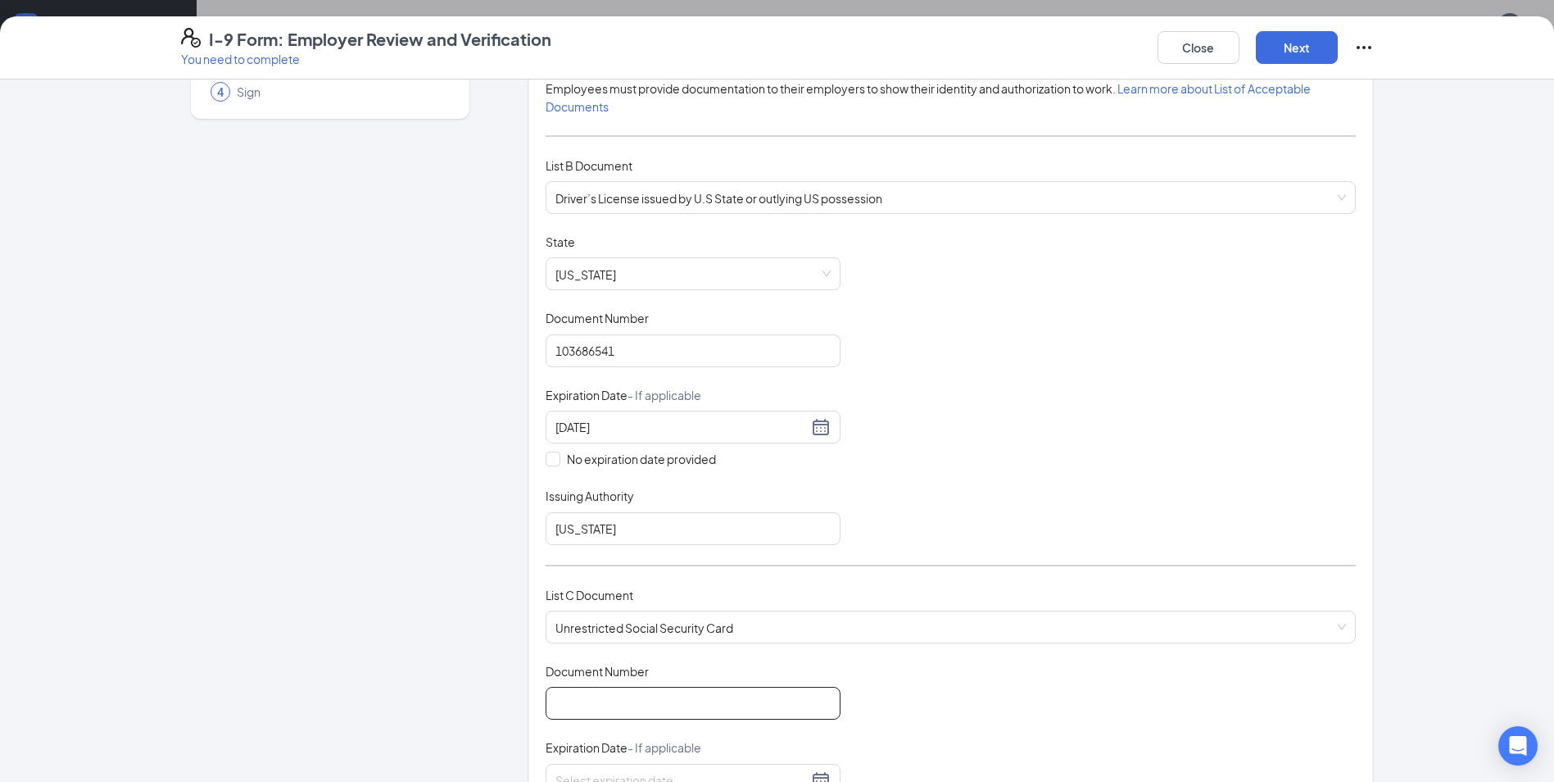
click at [678, 694] on input "Document Number" at bounding box center [693, 703] width 295 height 33
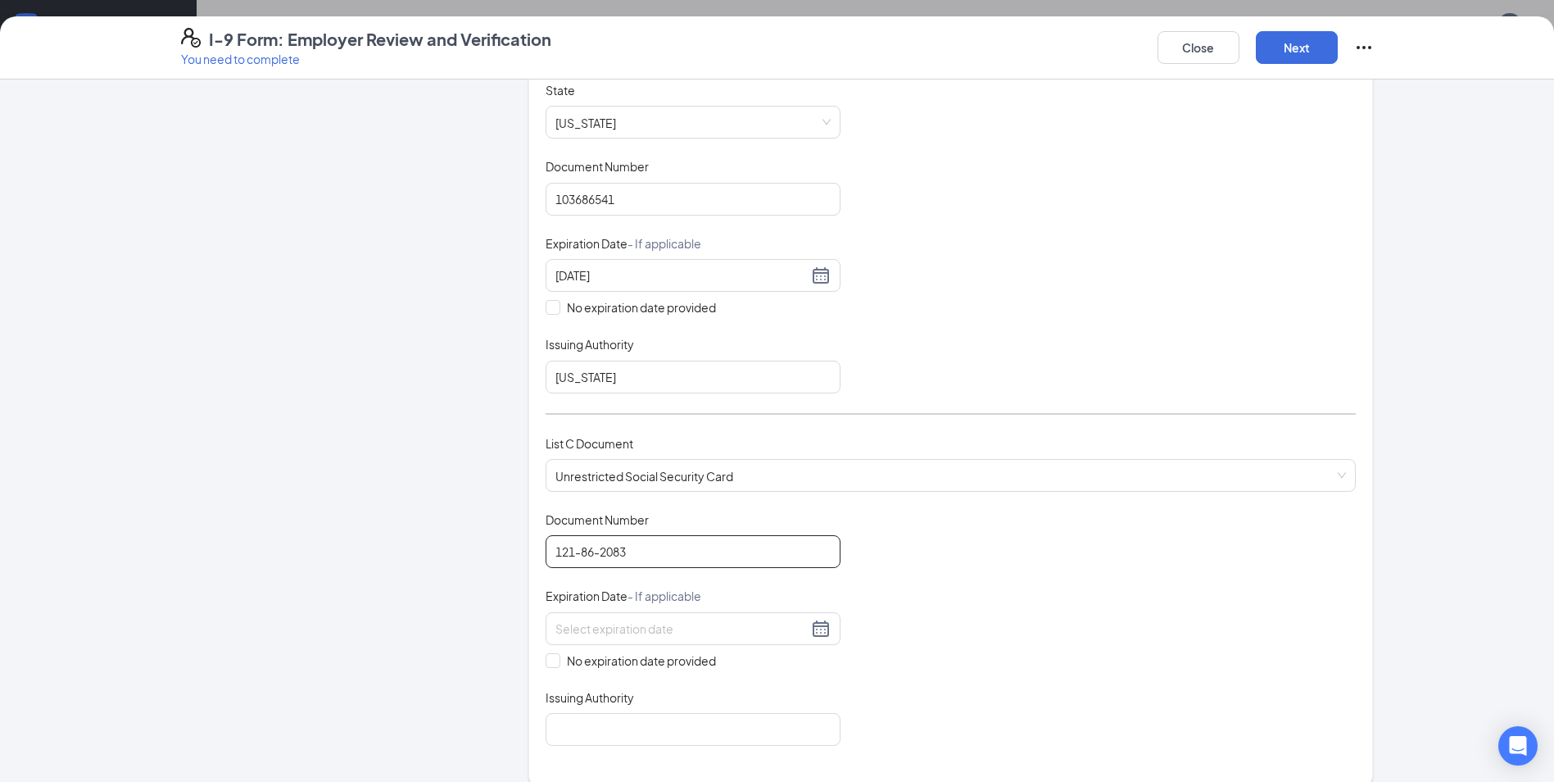
scroll to position [328, 0]
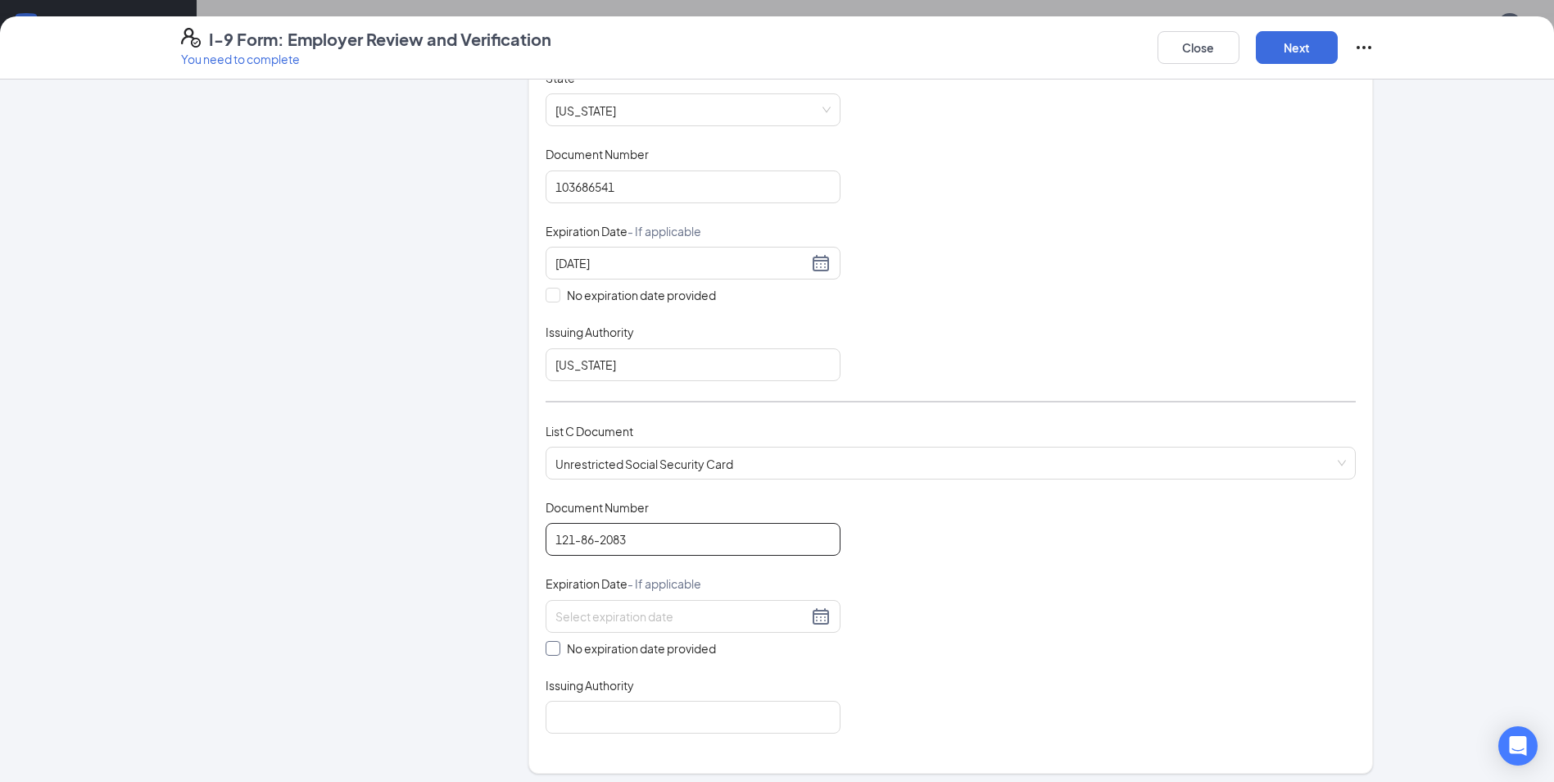
type input "121-86-2083"
click at [549, 652] on span at bounding box center [553, 648] width 15 height 15
click at [549, 652] on input "No expiration date provided" at bounding box center [551, 646] width 11 height 11
checkbox input "true"
click at [680, 713] on input "Issuing Authority" at bounding box center [693, 720] width 295 height 33
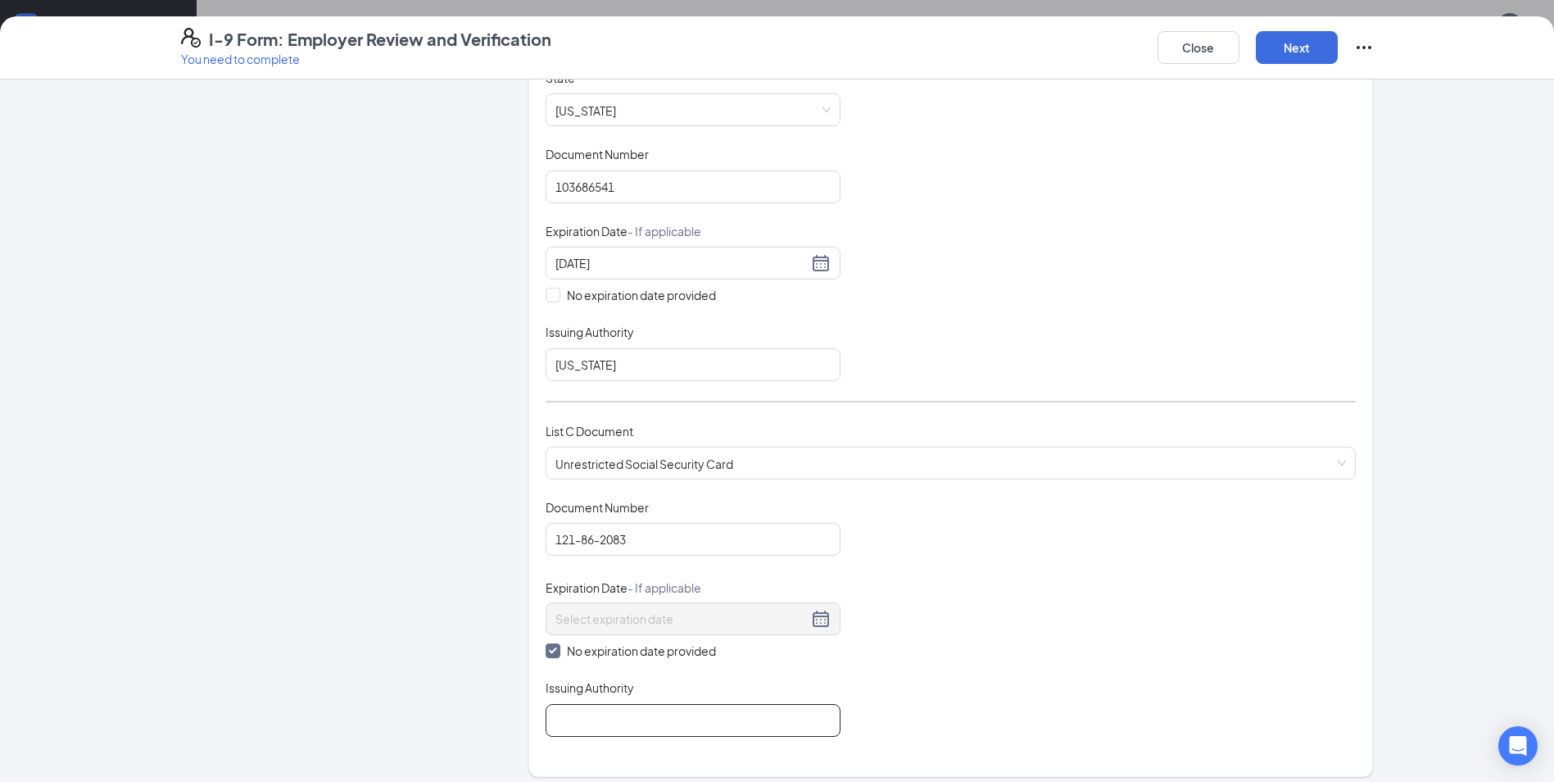
type input "Social Security Administration"
click at [999, 661] on div "Document Title Unrestricted Social Security Card Document Number 121-86-2083 Ex…" at bounding box center [951, 618] width 810 height 238
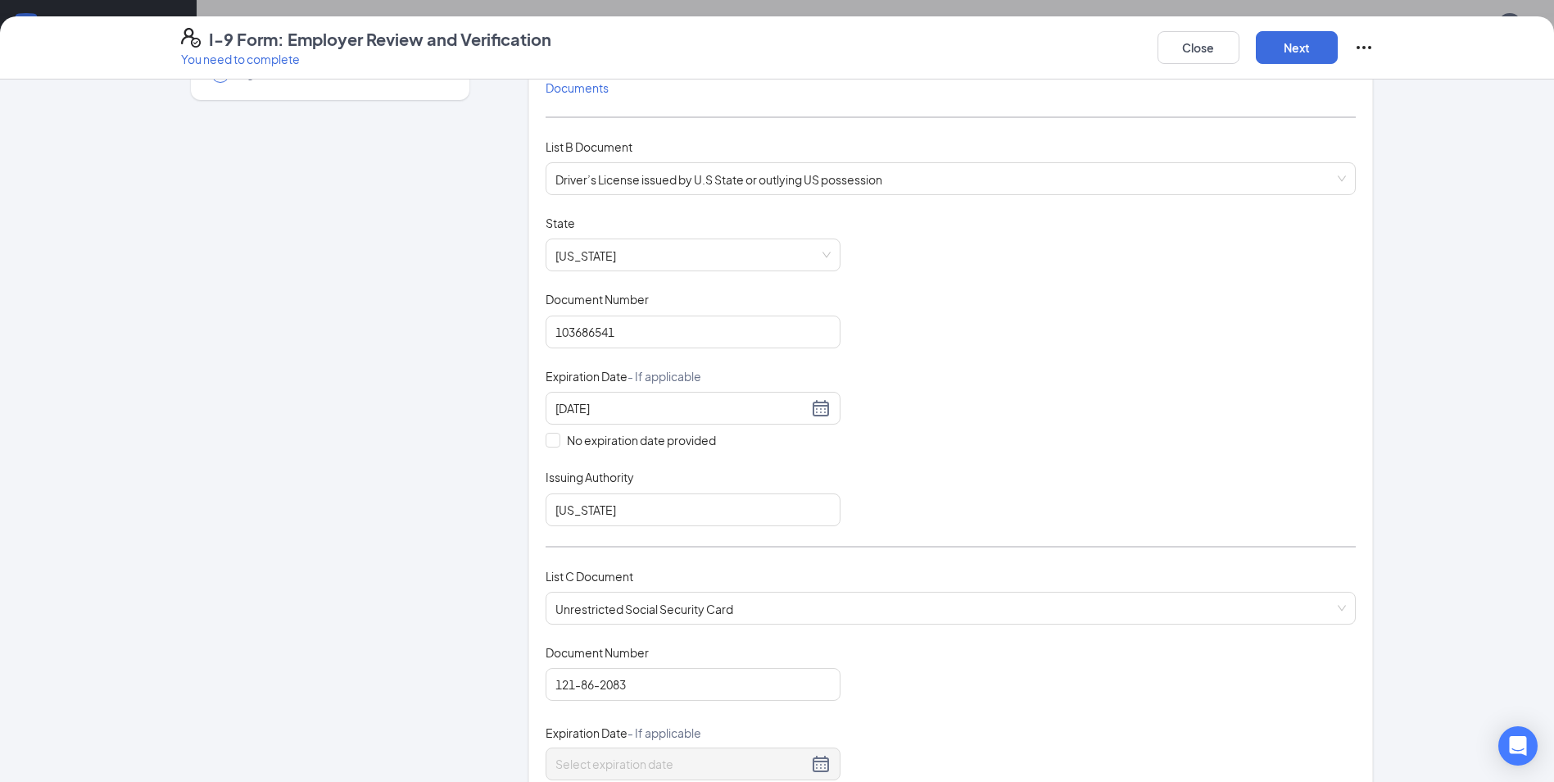
scroll to position [265, 0]
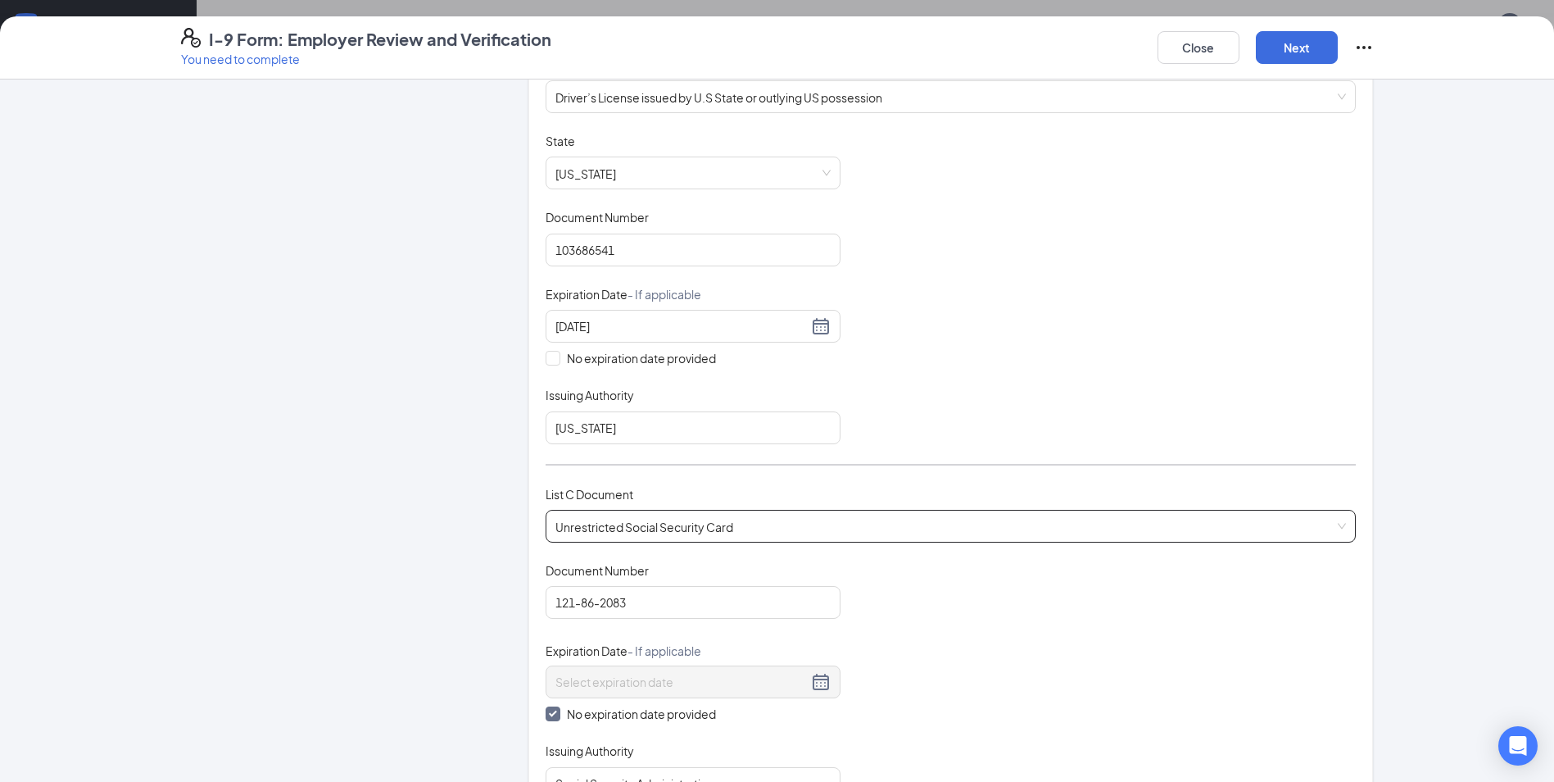
click at [980, 525] on span "Unrestricted Social Security Card" at bounding box center [950, 525] width 791 height 31
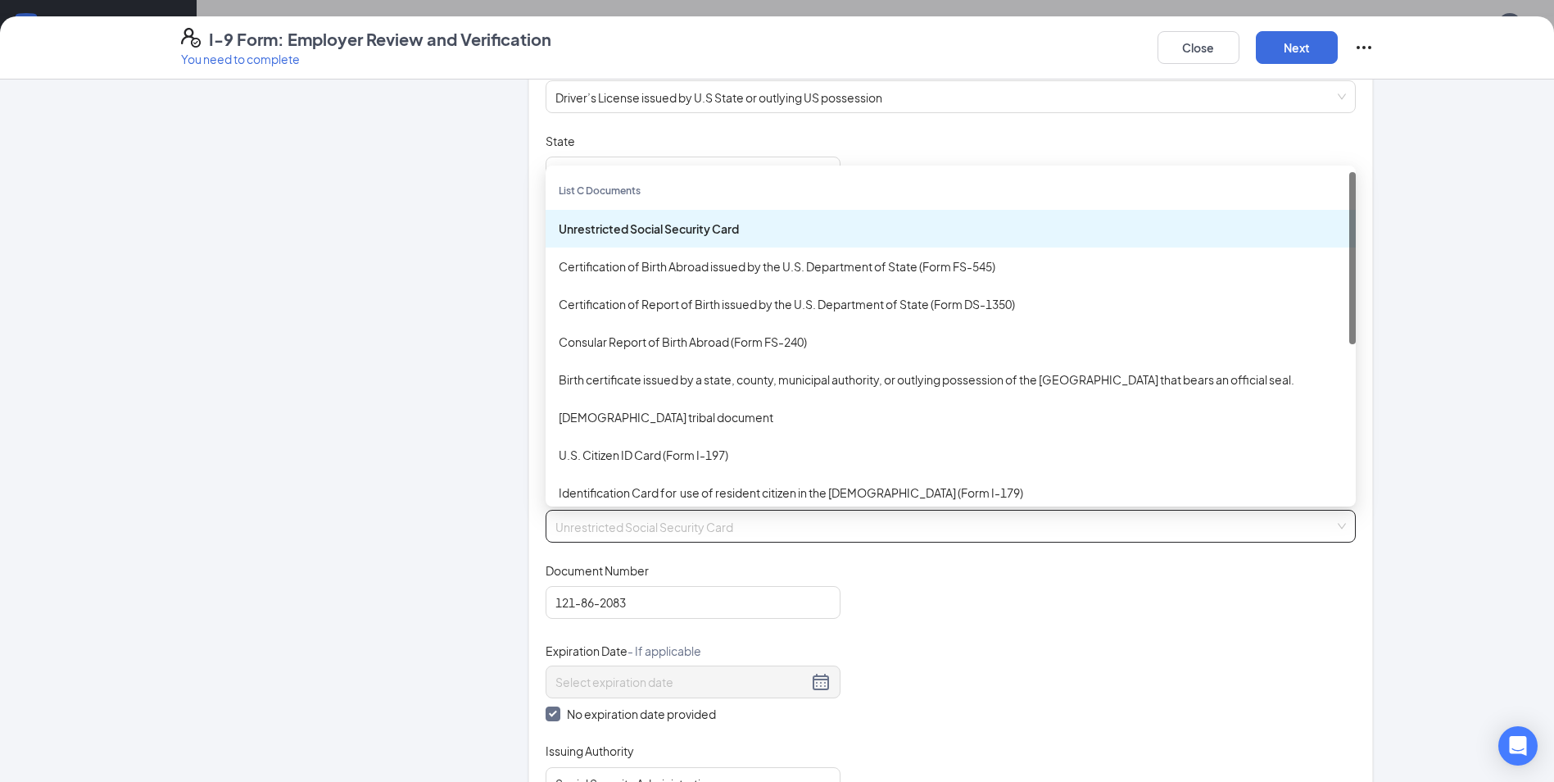
click at [697, 228] on div "Unrestricted Social Security Card" at bounding box center [951, 229] width 784 height 18
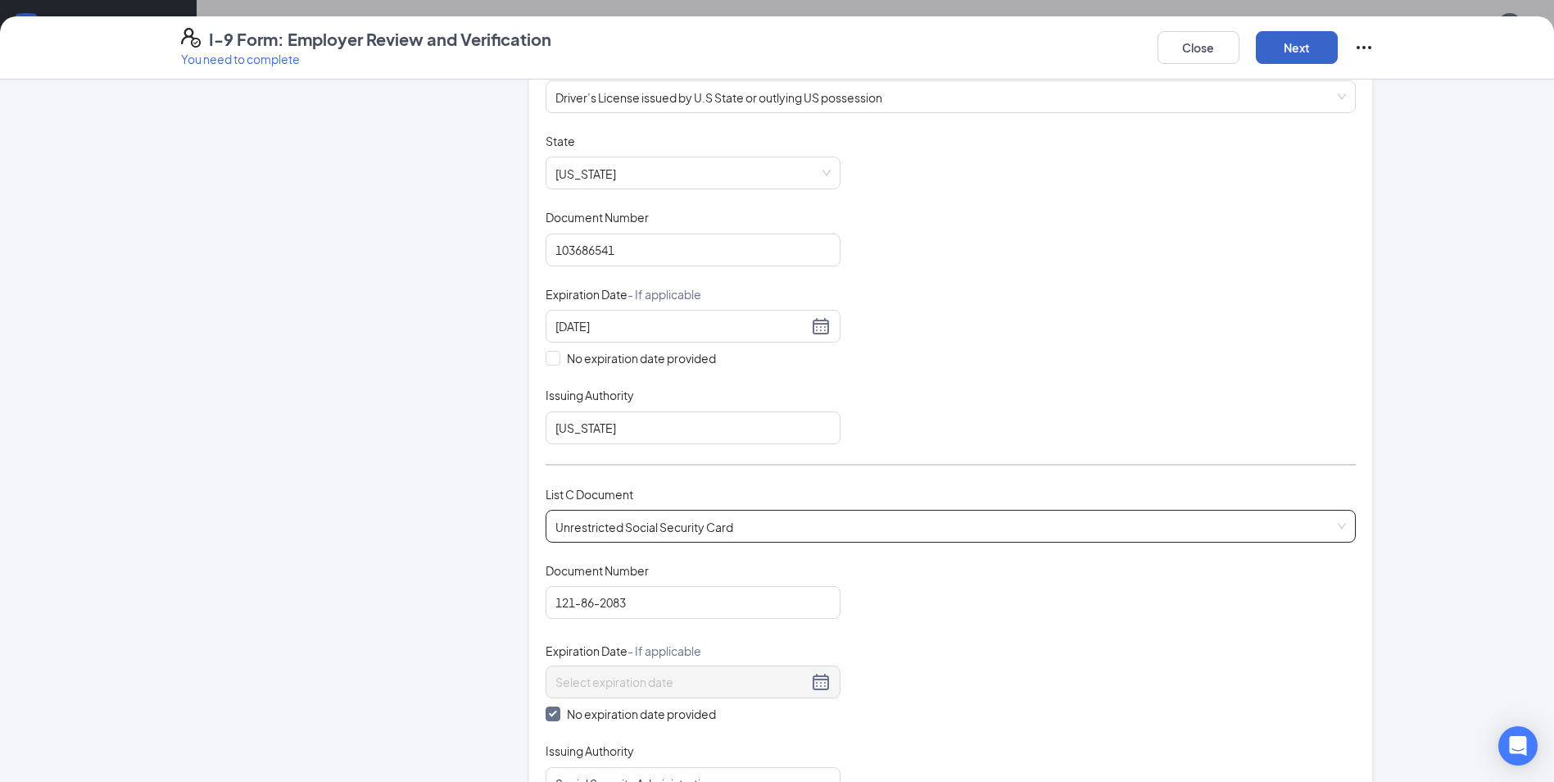
click at [1281, 49] on button "Next" at bounding box center [1297, 47] width 82 height 33
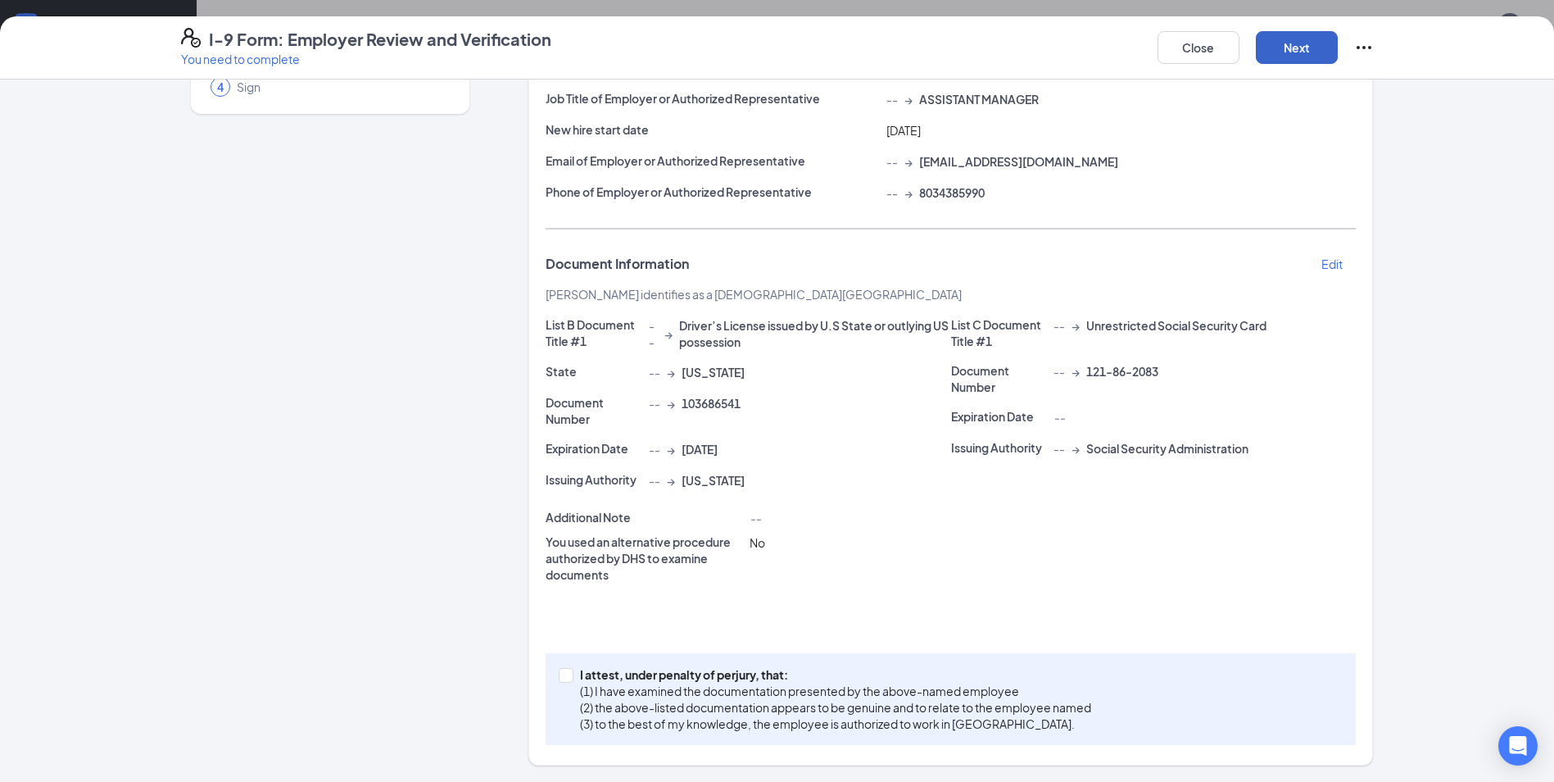
scroll to position [169, 0]
click at [559, 677] on input "I attest, under penalty of [PERSON_NAME], that: (1) I have examined the documen…" at bounding box center [564, 673] width 11 height 11
checkbox input "true"
click at [1290, 42] on button "Next" at bounding box center [1297, 47] width 82 height 33
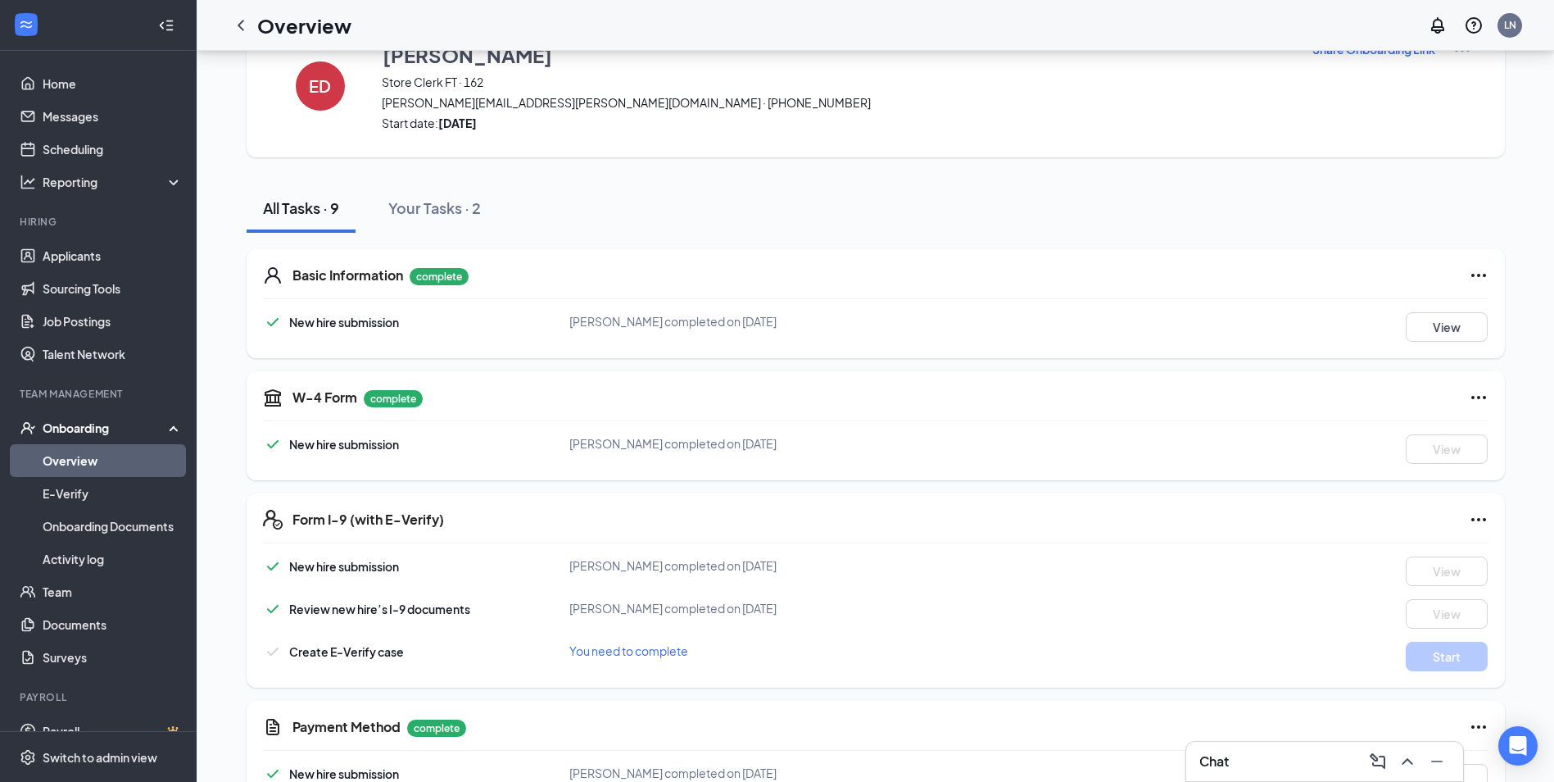
scroll to position [0, 0]
